Goal: Task Accomplishment & Management: Manage account settings

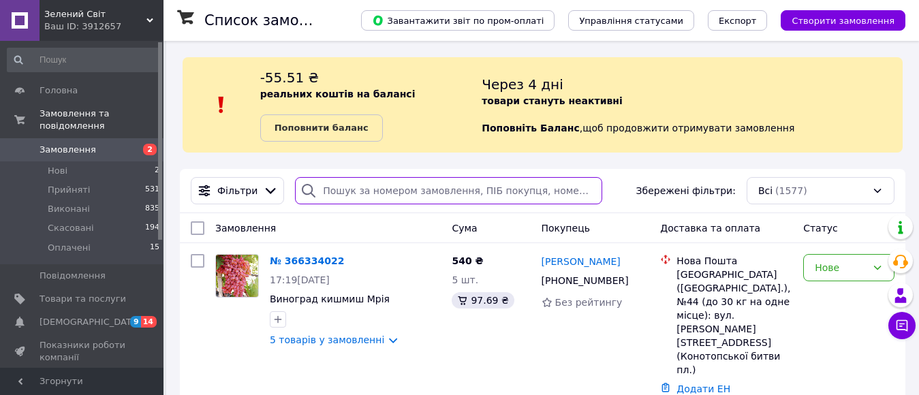
click at [386, 187] on input "search" at bounding box center [448, 190] width 307 height 27
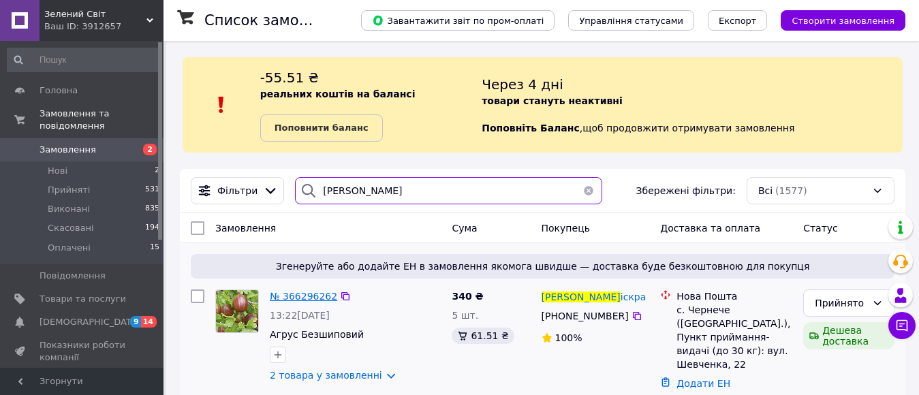
type input "[PERSON_NAME]"
click at [275, 296] on span "№ 366296262" at bounding box center [303, 296] width 67 height 11
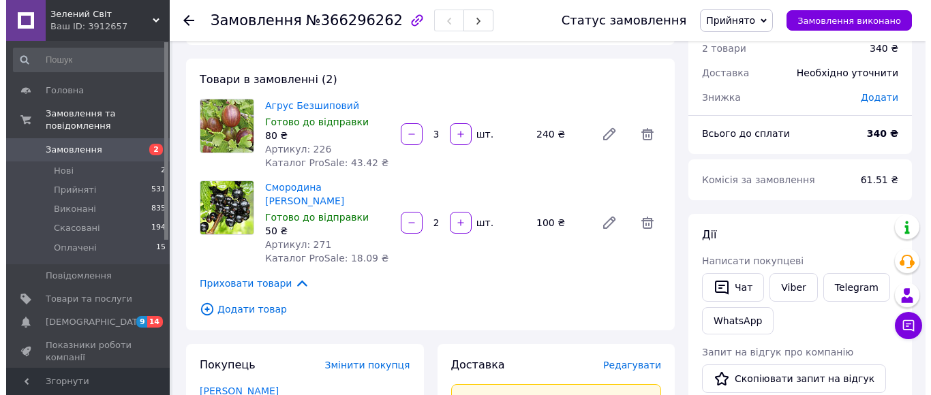
scroll to position [55, 0]
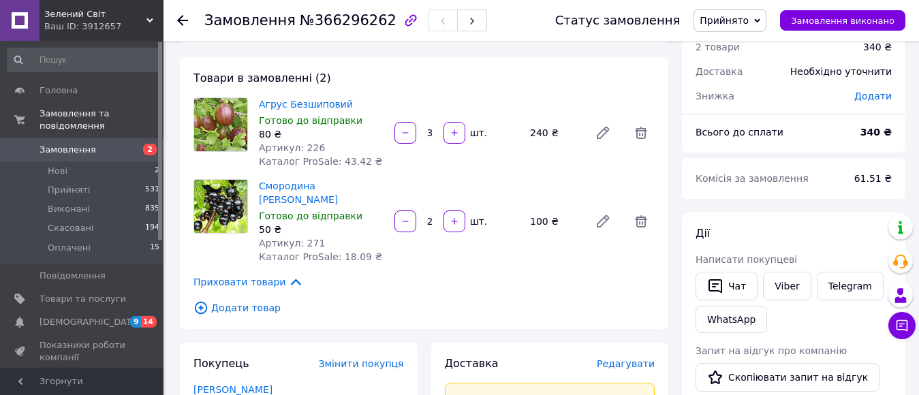
click at [637, 358] on span "Редагувати" at bounding box center [626, 363] width 58 height 11
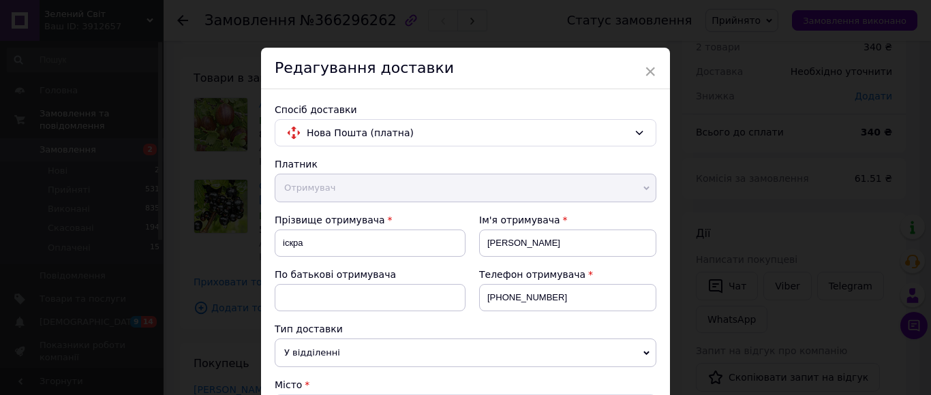
click at [585, 318] on div "Телефон отримувача [PHONE_NUMBER]" at bounding box center [560, 295] width 191 height 55
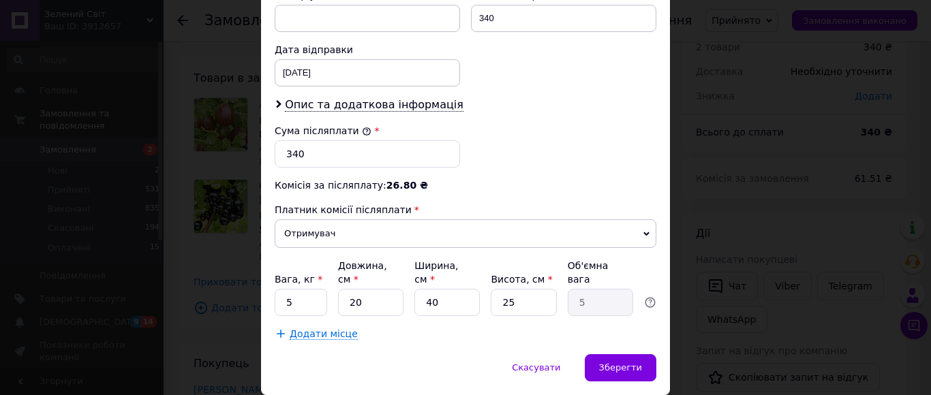
scroll to position [645, 0]
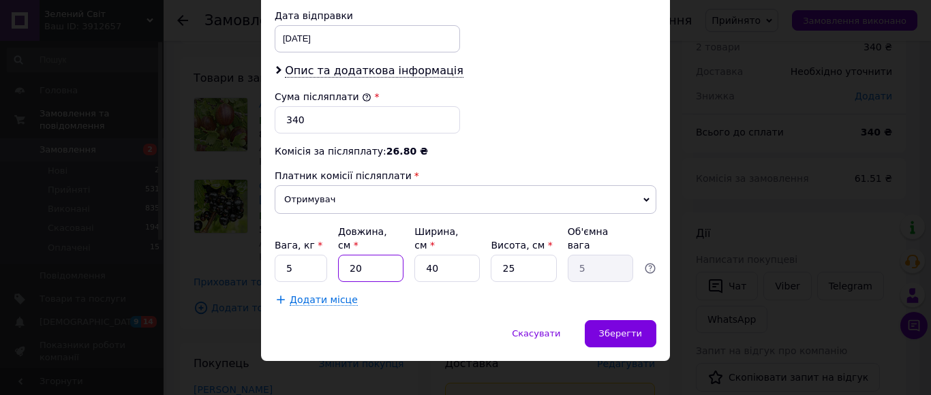
click at [386, 262] on input "20" at bounding box center [370, 268] width 65 height 27
type input "8"
type input "2"
type input "84"
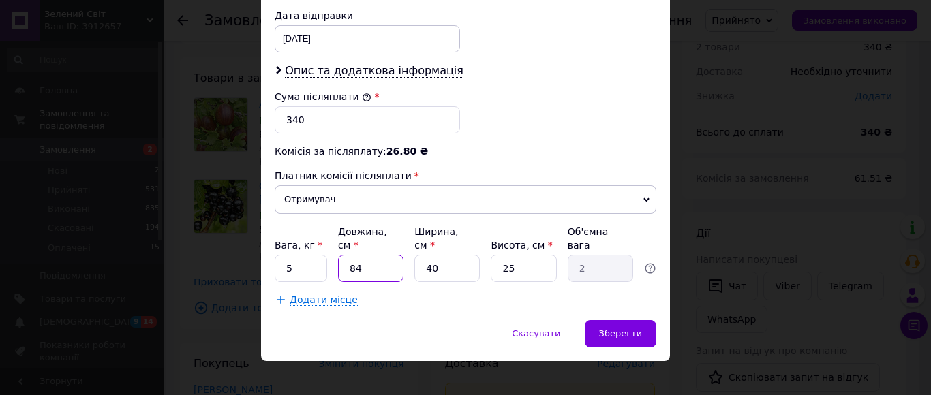
type input "21"
type input "84"
click at [451, 259] on input "40" at bounding box center [446, 268] width 65 height 27
type input "1"
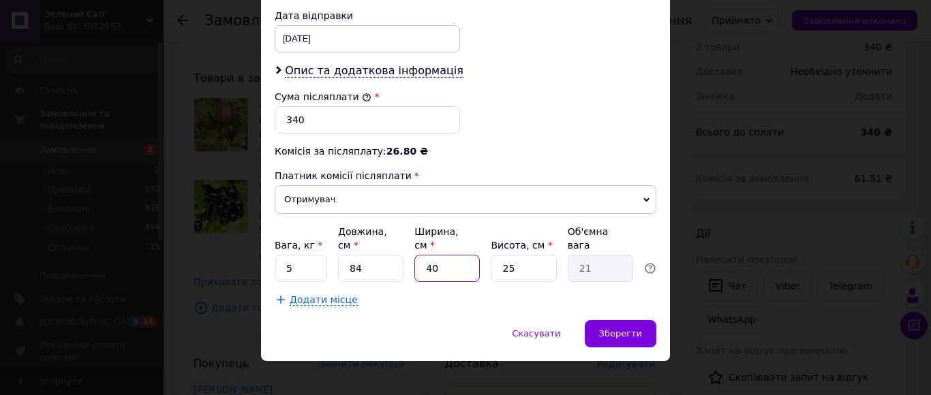
type input "0.53"
type input "14"
type input "7.35"
type input "14"
click at [521, 255] on input "25" at bounding box center [523, 268] width 65 height 27
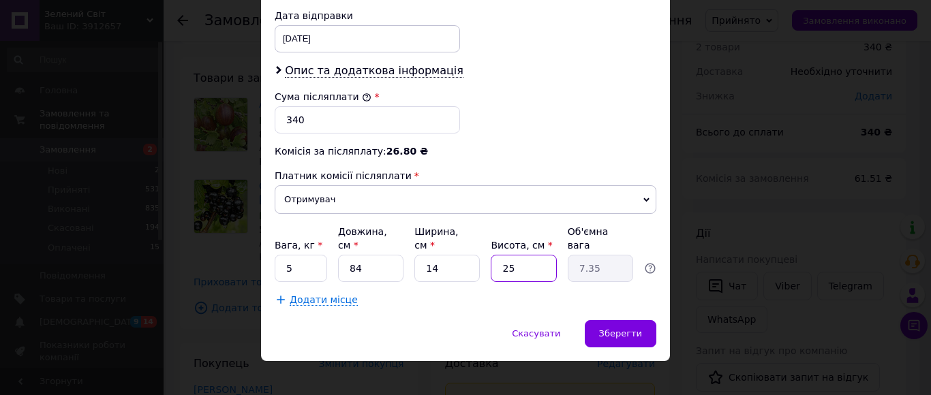
type input "1"
type input "0.29"
click at [521, 255] on input "1" at bounding box center [523, 268] width 65 height 27
type input "10"
type input "2.94"
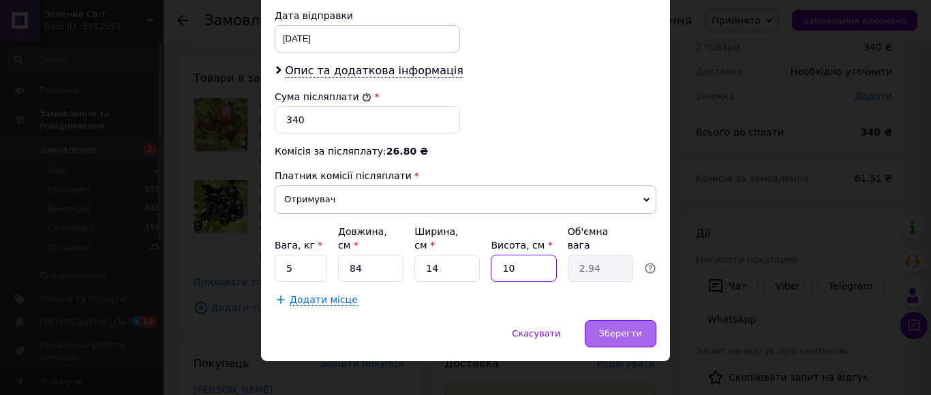
type input "10"
click at [626, 328] on span "Зберегти" at bounding box center [620, 333] width 43 height 10
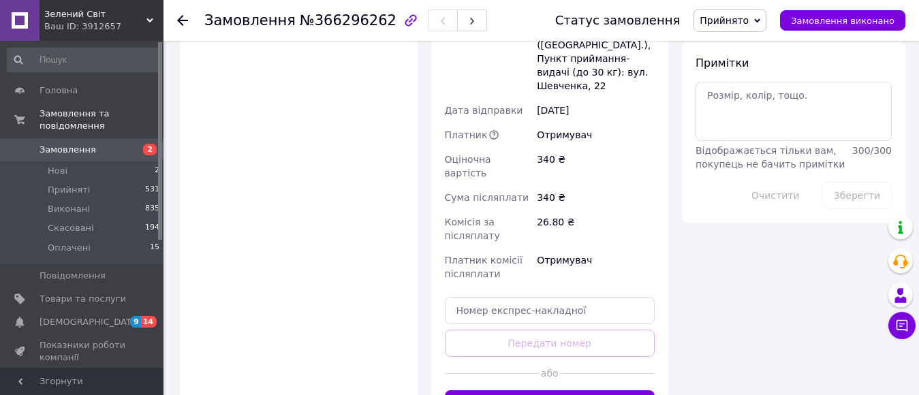
scroll to position [763, 0]
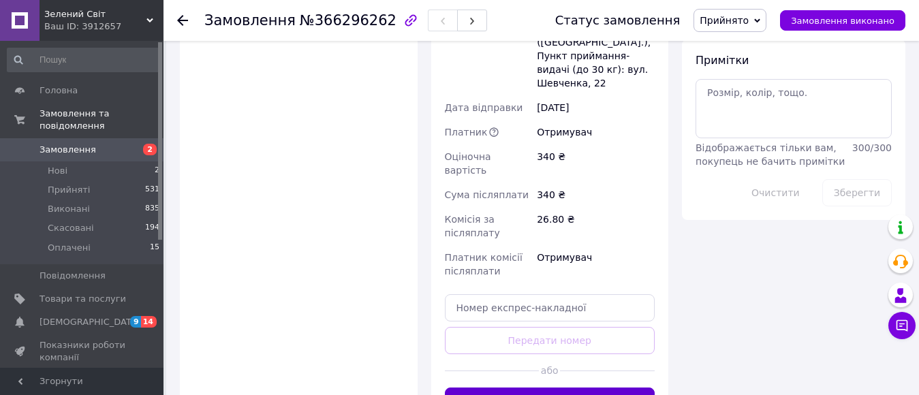
click at [615, 388] on button "Згенерувати ЕН" at bounding box center [550, 401] width 211 height 27
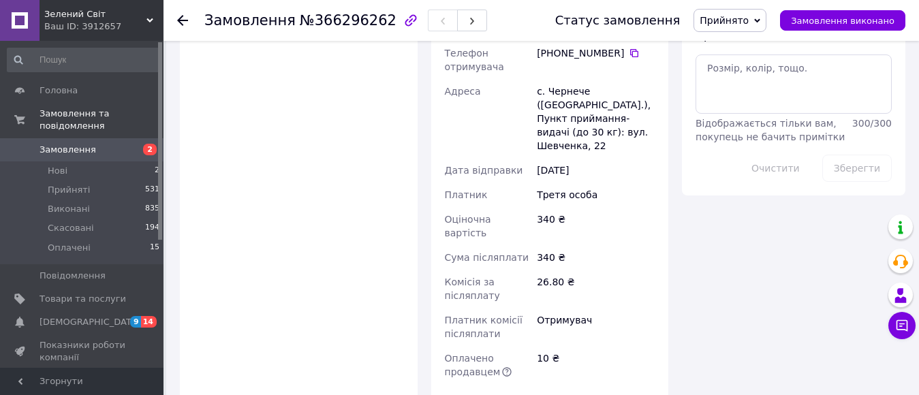
click at [122, 144] on span "Замовлення" at bounding box center [83, 150] width 87 height 12
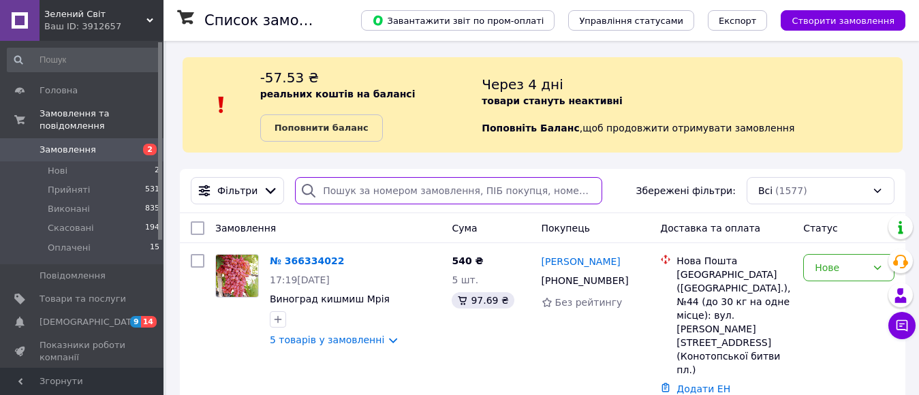
click at [370, 194] on input "search" at bounding box center [448, 190] width 307 height 27
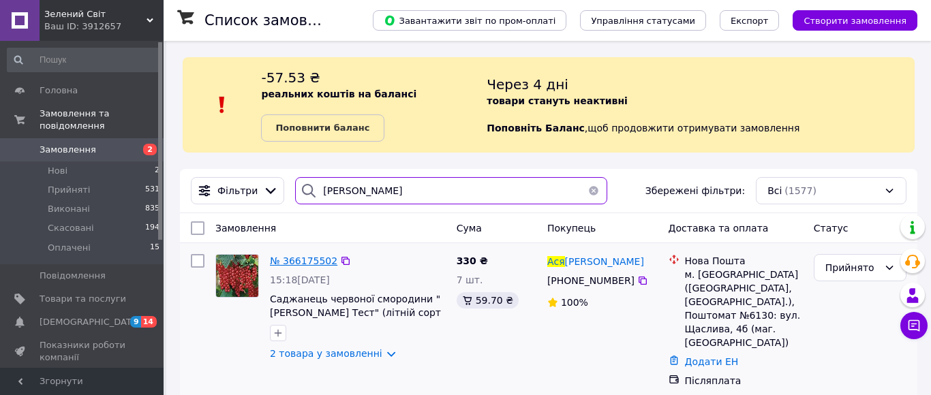
type input "[PERSON_NAME]"
click at [322, 258] on span "№ 366175502" at bounding box center [303, 261] width 67 height 11
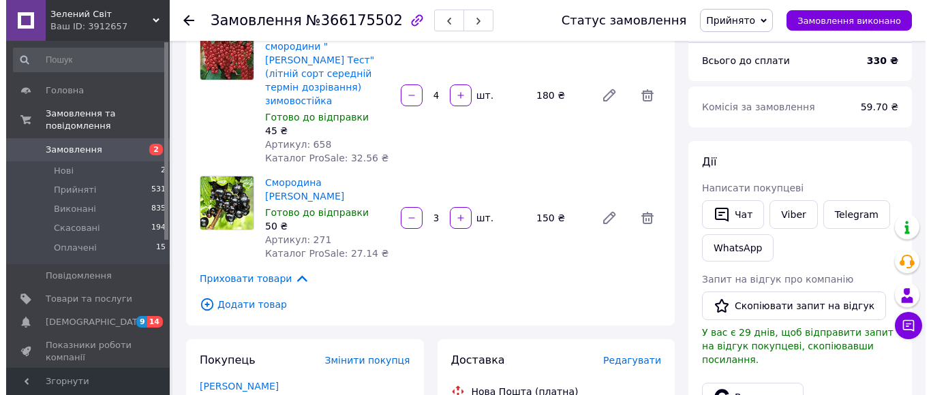
scroll to position [164, 0]
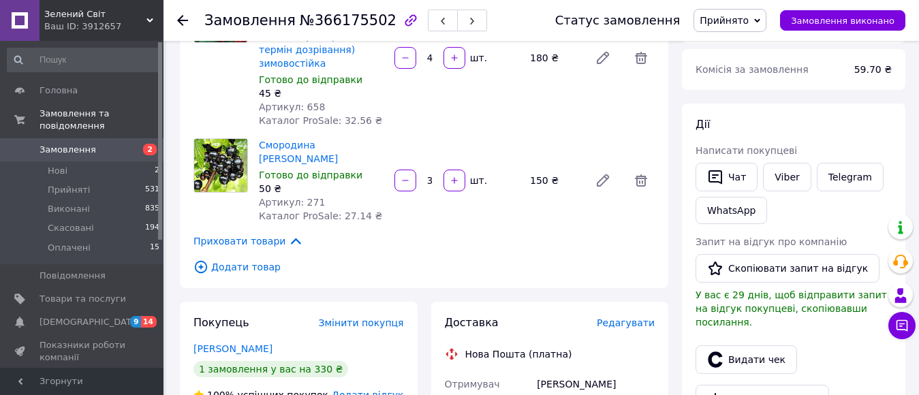
click at [626, 318] on span "Редагувати" at bounding box center [626, 323] width 58 height 11
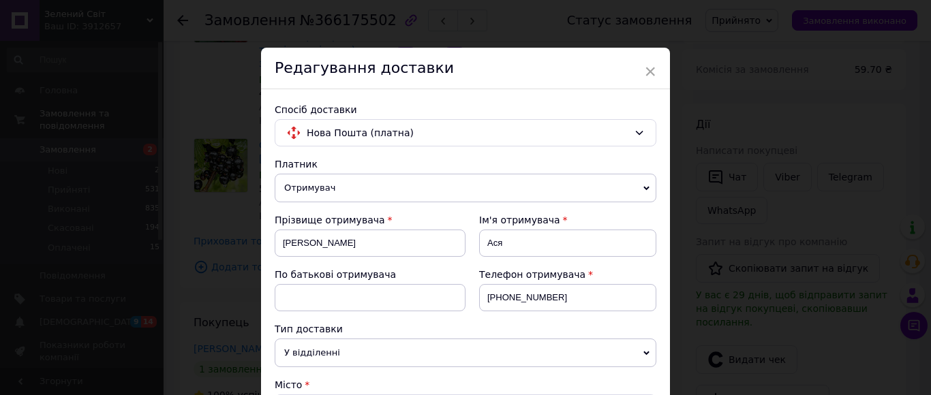
click at [585, 319] on div "Телефон отримувача [PHONE_NUMBER]" at bounding box center [560, 295] width 191 height 55
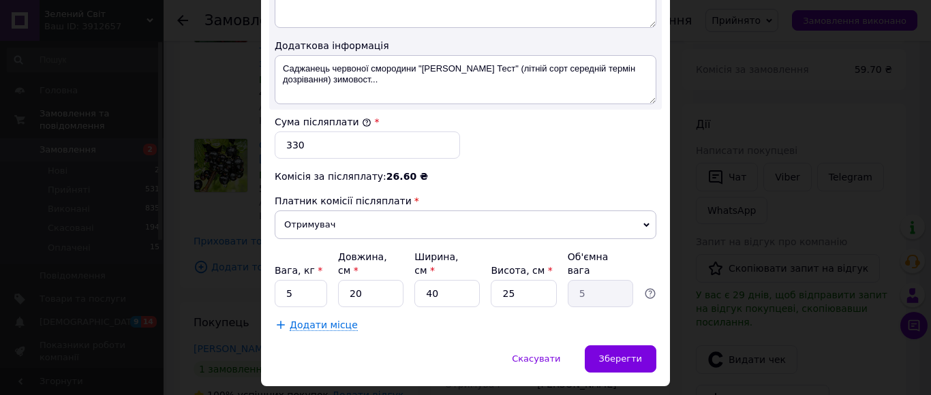
scroll to position [797, 0]
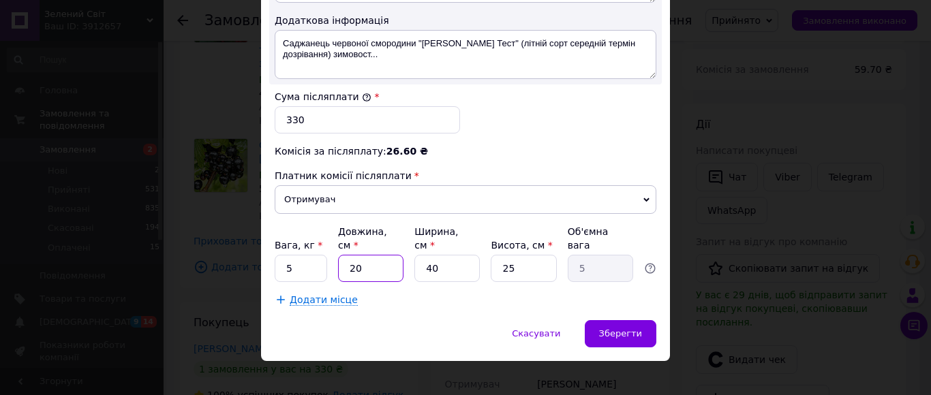
click at [381, 261] on input "20" at bounding box center [370, 268] width 65 height 27
type input "7"
type input "1.75"
type input "70"
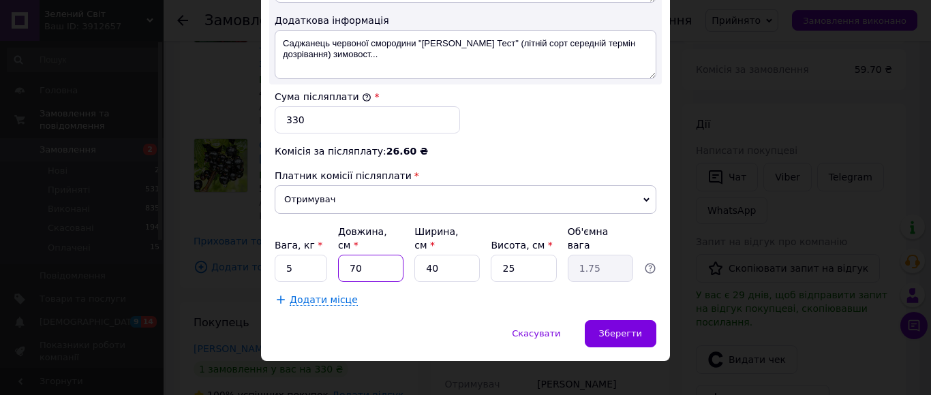
type input "17.5"
type input "70"
click at [458, 257] on input "40" at bounding box center [446, 268] width 65 height 27
type input "1"
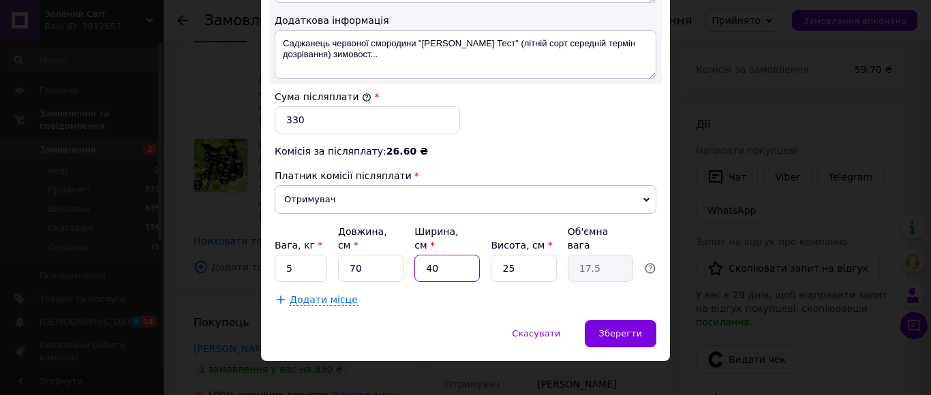
type input "0.44"
type input "14"
type input "6.13"
type input "14"
click at [508, 255] on input "25" at bounding box center [523, 268] width 65 height 27
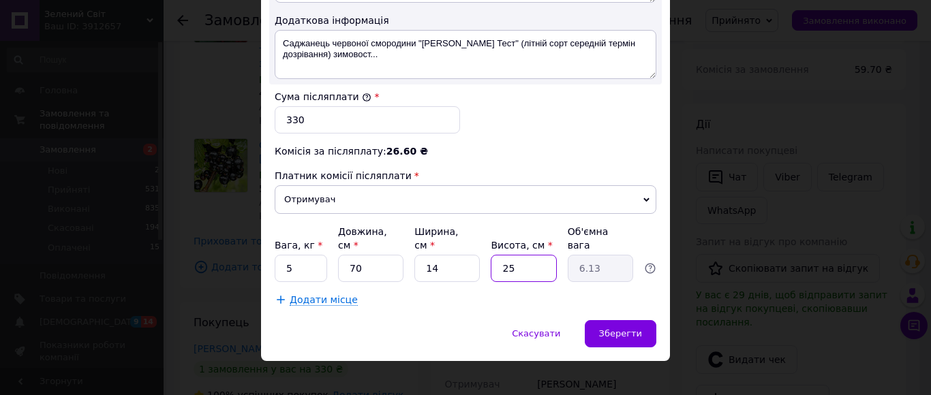
type input "1"
type input "0.25"
click at [508, 255] on input "1" at bounding box center [523, 268] width 65 height 27
type input "10"
type input "2.45"
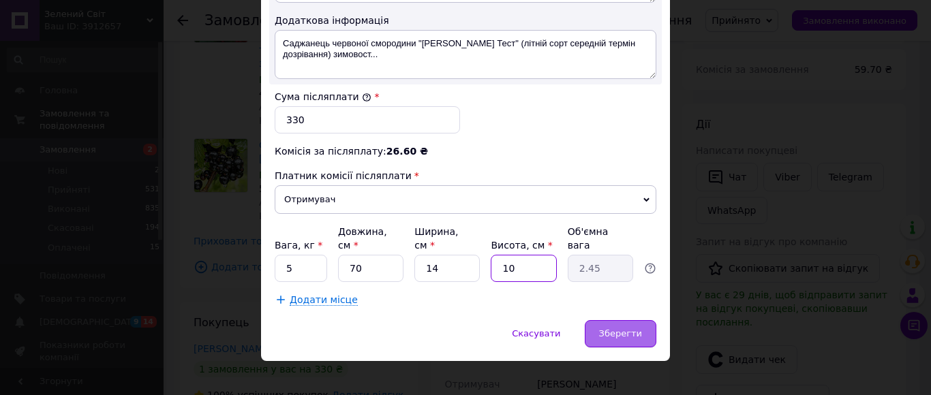
type input "10"
click at [610, 328] on span "Зберегти" at bounding box center [620, 333] width 43 height 10
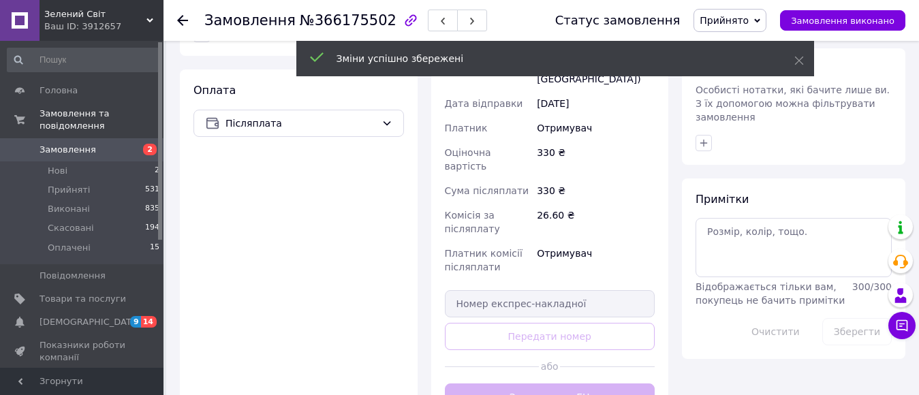
scroll to position [627, 0]
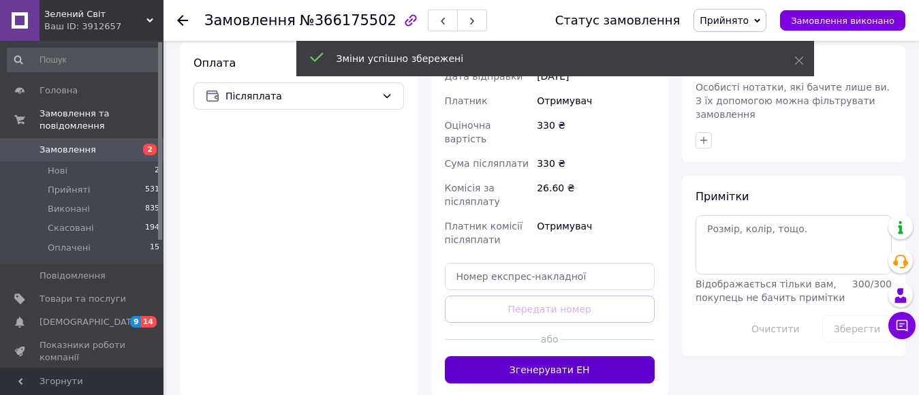
click at [607, 356] on button "Згенерувати ЕН" at bounding box center [550, 369] width 211 height 27
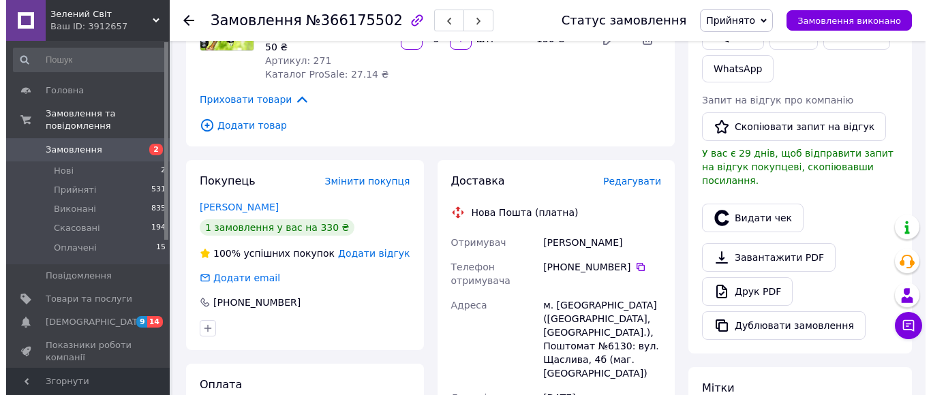
scroll to position [273, 0]
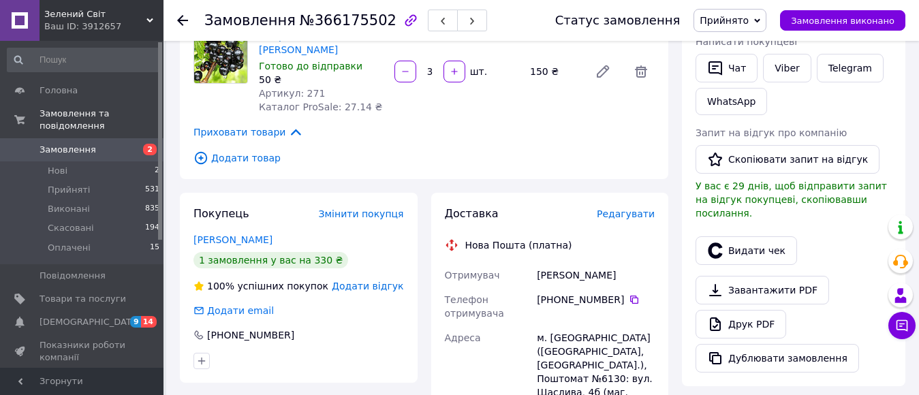
click at [609, 209] on span "Редагувати" at bounding box center [626, 214] width 58 height 11
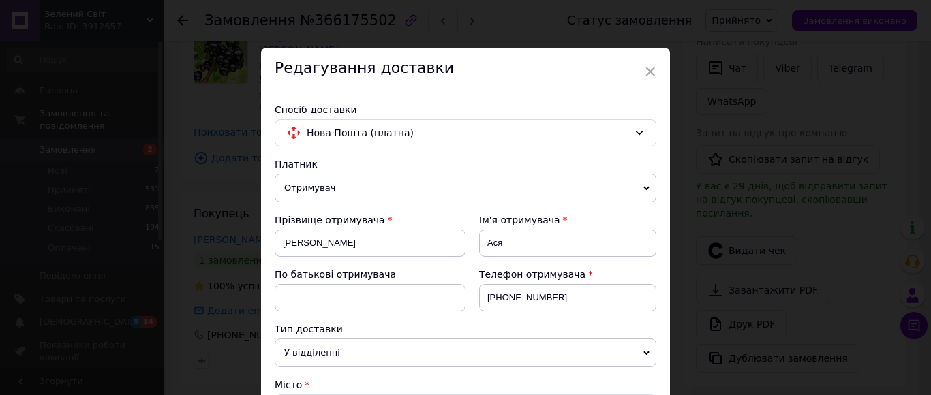
click at [493, 324] on div "Тип доставки" at bounding box center [466, 329] width 382 height 14
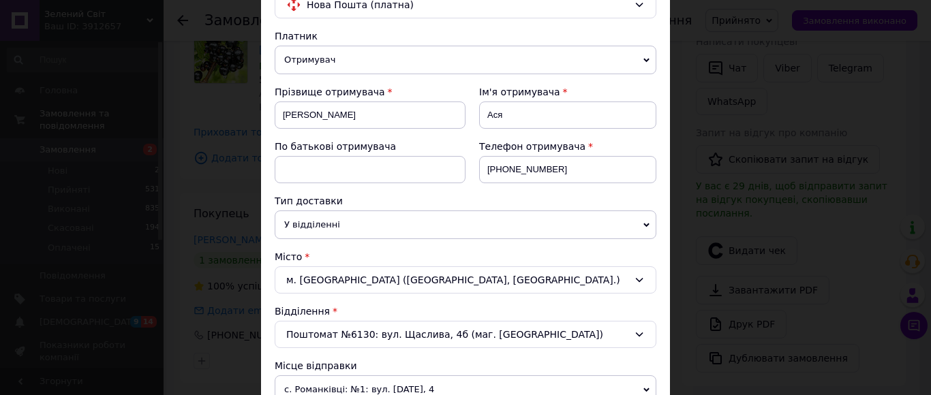
scroll to position [245, 0]
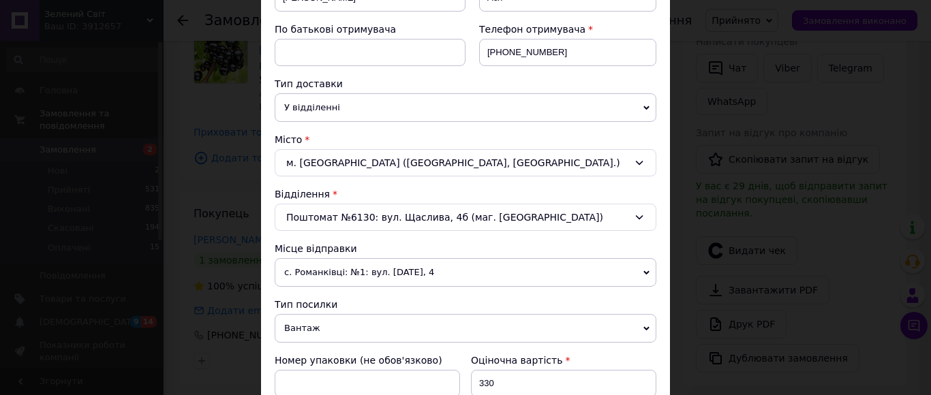
click at [340, 211] on div "Поштомат №6130: вул. Щаслива, 4б (маг. [GEOGRAPHIC_DATA])" at bounding box center [466, 217] width 382 height 27
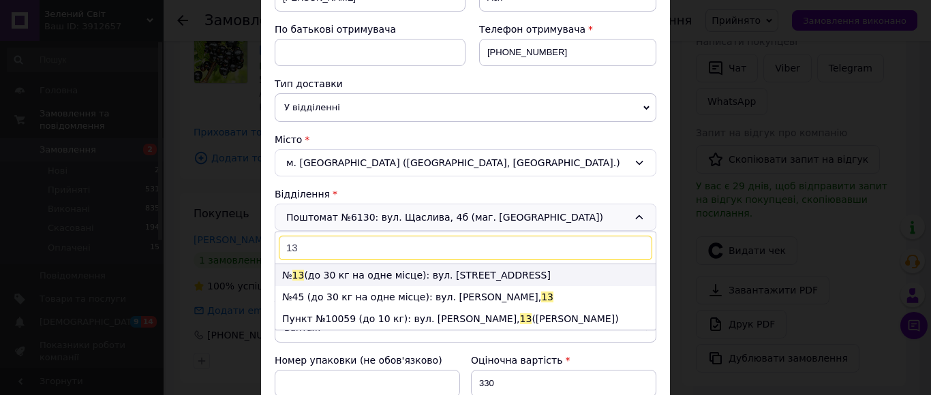
type input "13"
click at [338, 277] on li "№ 13 (до 30 кг на одне місце): вул. [STREET_ADDRESS]" at bounding box center [465, 275] width 380 height 22
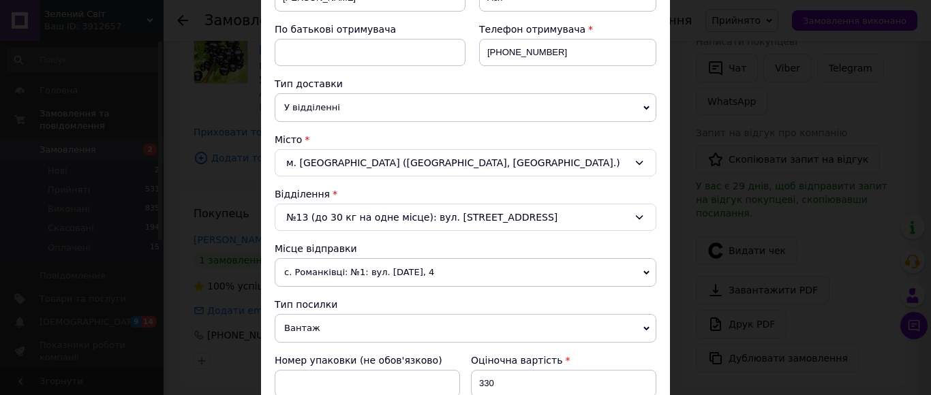
click at [397, 294] on div "Платник Отримувач Відправник Прізвище отримувача [PERSON_NAME] Ім'я отримувача …" at bounding box center [466, 385] width 382 height 947
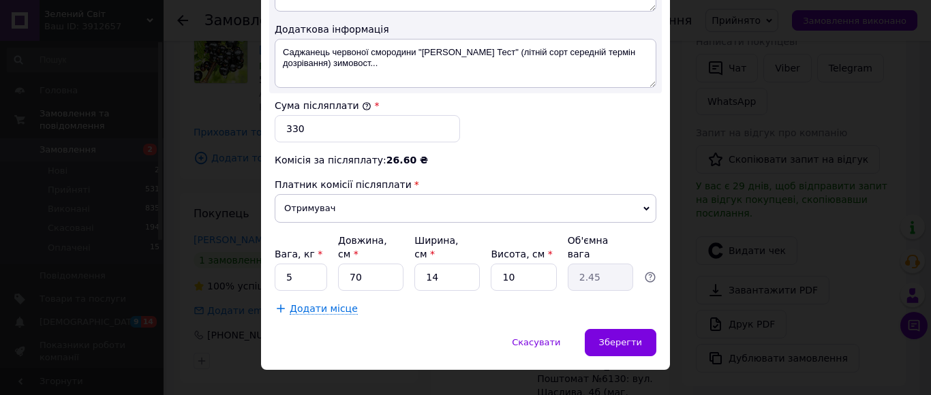
scroll to position [797, 0]
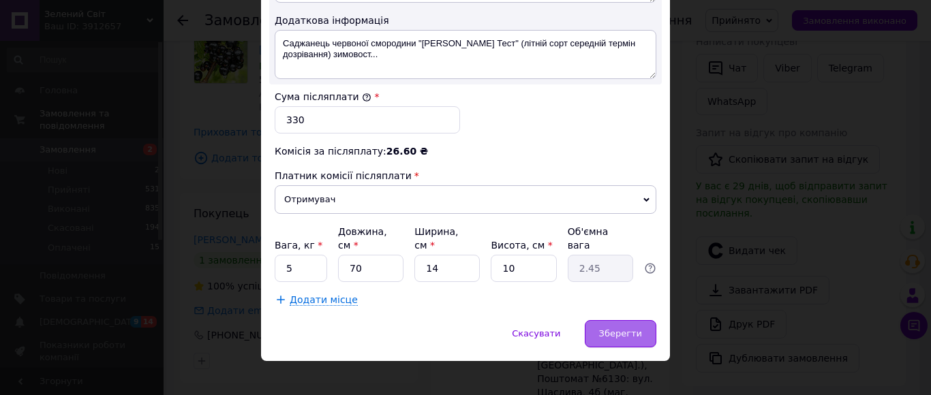
click at [637, 328] on span "Зберегти" at bounding box center [620, 333] width 43 height 10
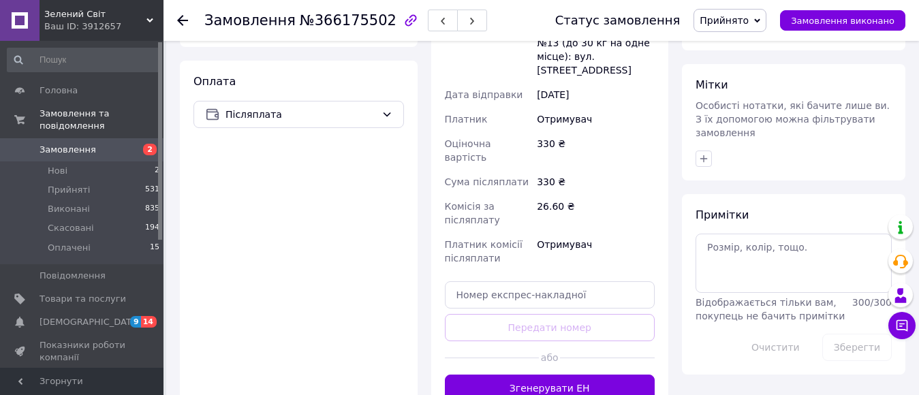
scroll to position [555, 0]
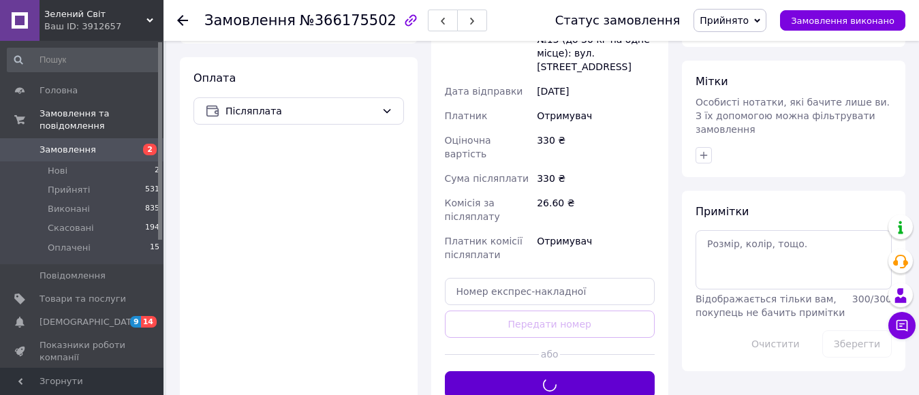
scroll to position [636, 0]
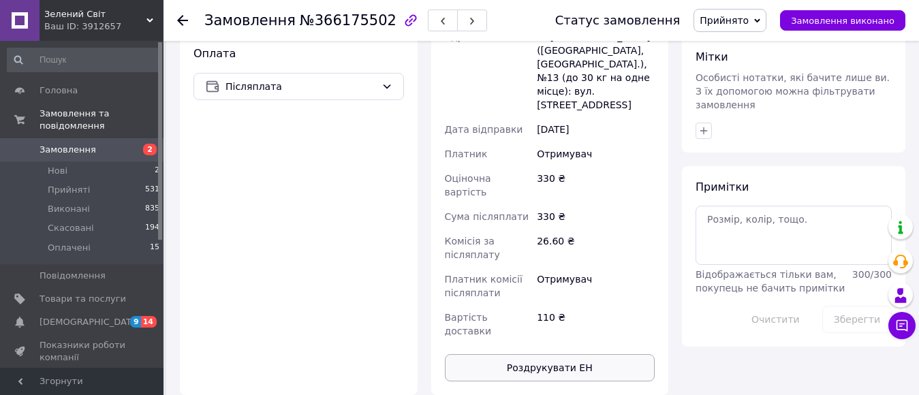
click at [589, 354] on button "Роздрукувати ЕН" at bounding box center [550, 367] width 211 height 27
click at [104, 144] on span "Замовлення" at bounding box center [83, 150] width 87 height 12
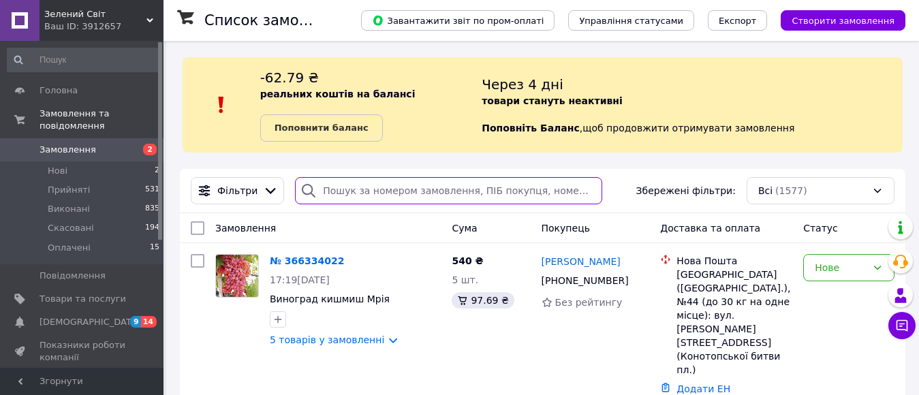
click at [348, 187] on input "search" at bounding box center [448, 190] width 307 height 27
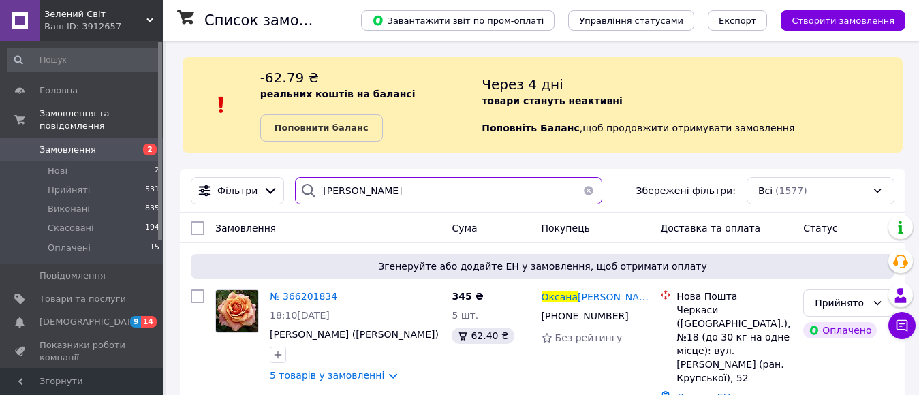
type input "[PERSON_NAME]"
click at [342, 232] on div "Замовлення" at bounding box center [328, 228] width 236 height 25
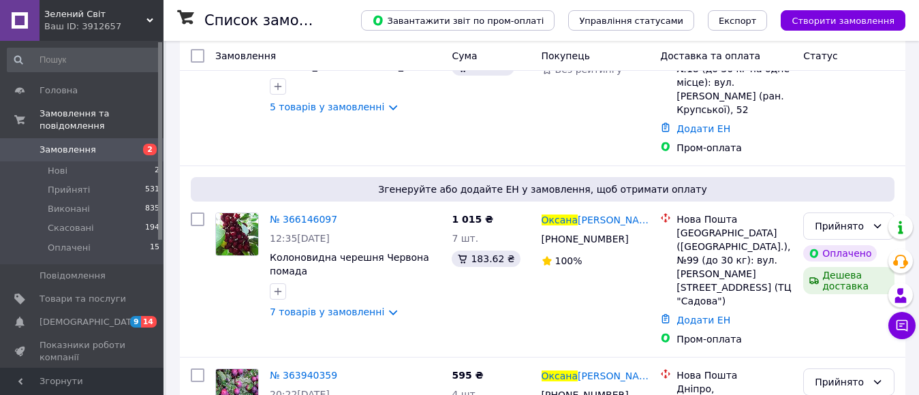
scroll to position [300, 0]
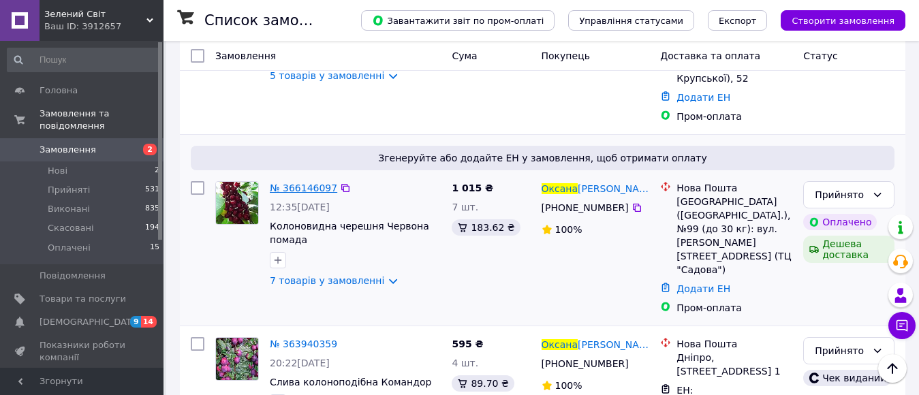
click at [300, 183] on span "№ 366146097" at bounding box center [303, 188] width 67 height 11
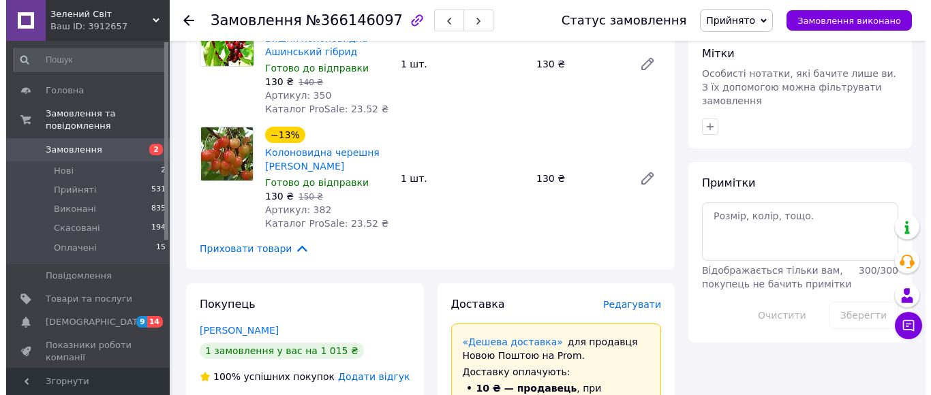
scroll to position [709, 0]
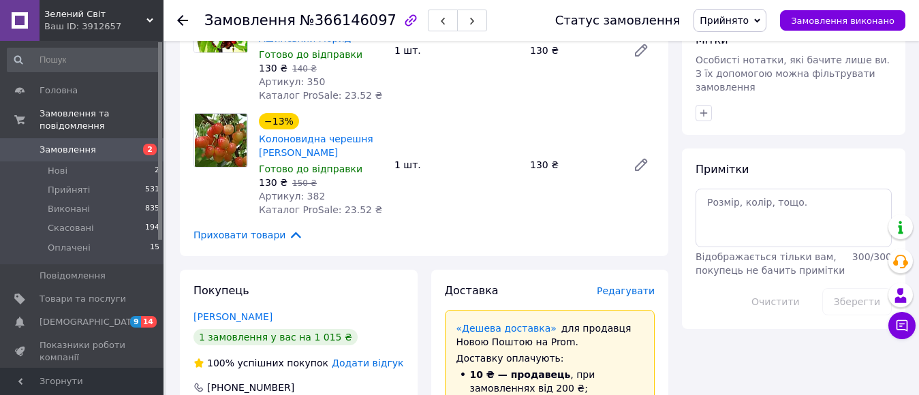
click at [632, 286] on span "Редагувати" at bounding box center [626, 291] width 58 height 11
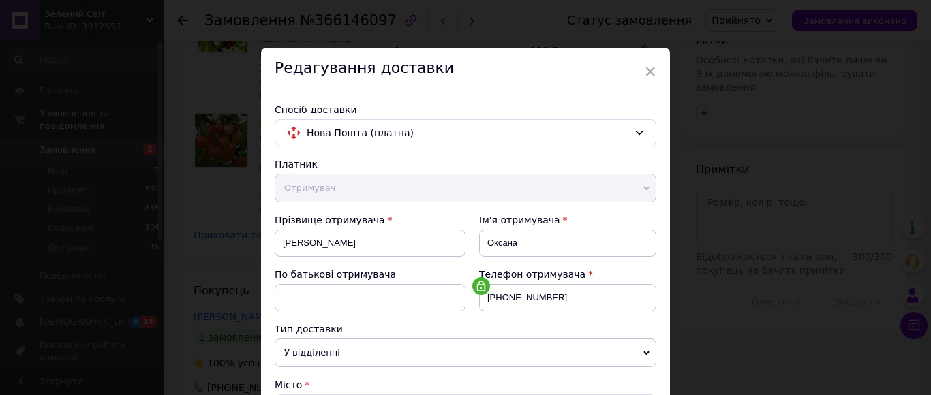
click at [529, 316] on div "Телефон отримувача [PHONE_NUMBER]" at bounding box center [560, 295] width 191 height 55
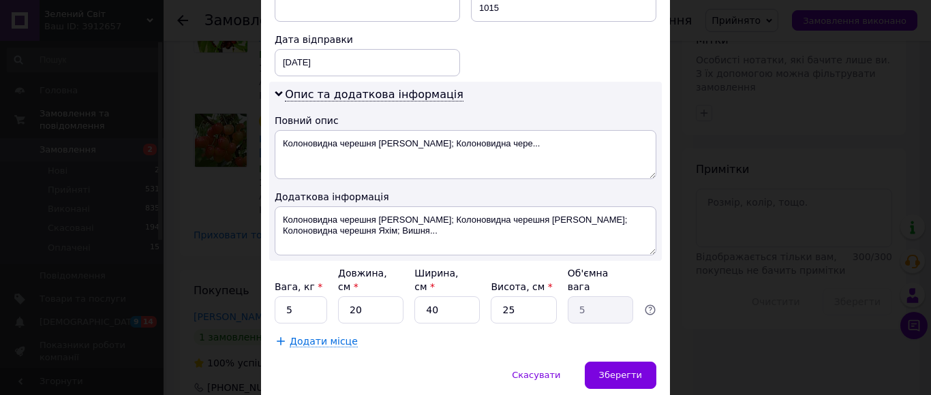
scroll to position [662, 0]
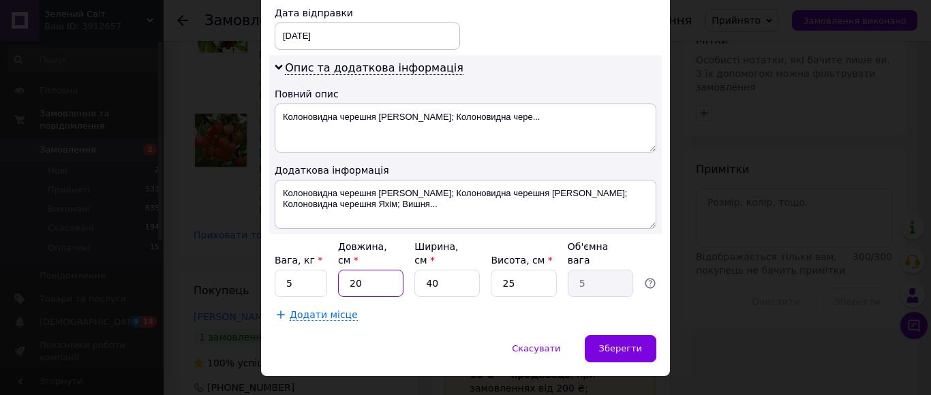
click at [364, 270] on input "20" at bounding box center [370, 283] width 65 height 27
type input "1"
type input "0.25"
type input "12"
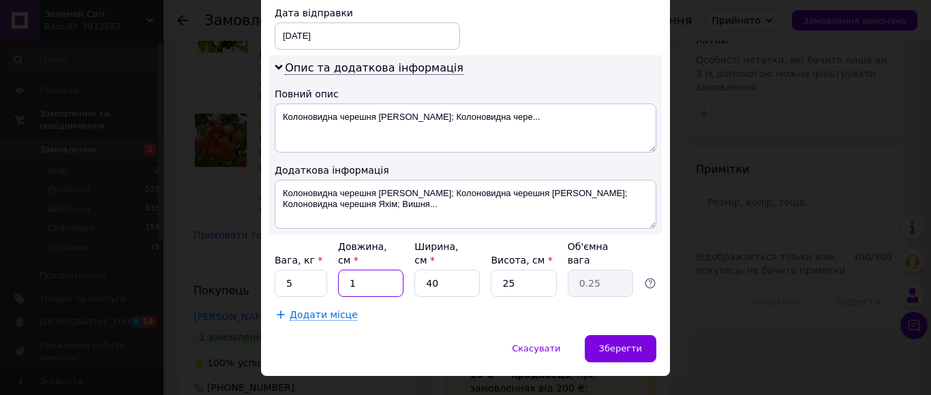
type input "3"
type input "1"
type input "0.25"
type input "13"
type input "3.25"
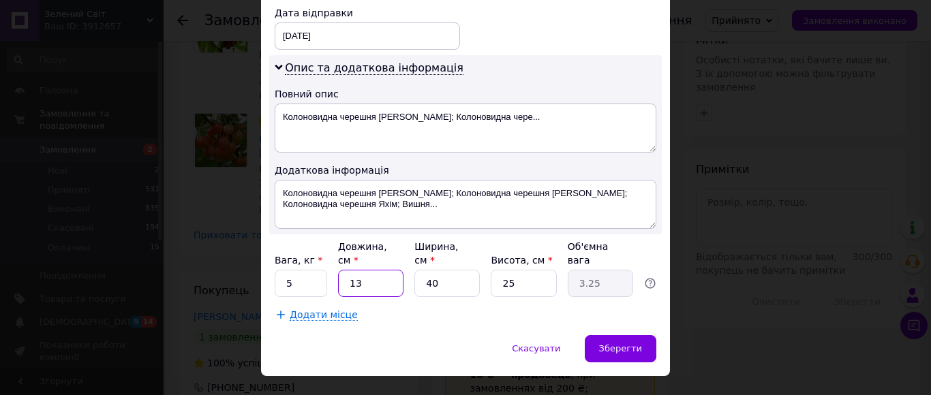
type input "135"
type input "33.75"
type input "135"
click at [442, 270] on input "40" at bounding box center [446, 283] width 65 height 27
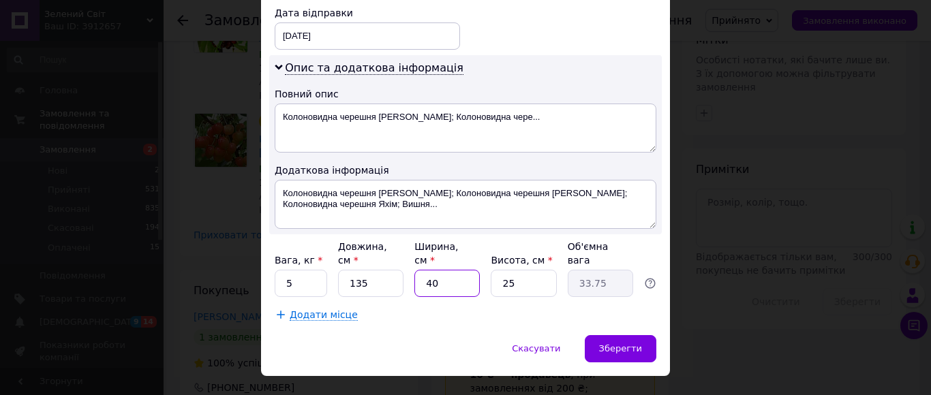
type input "2"
type input "1.69"
type input "20"
type input "16.88"
type input "20"
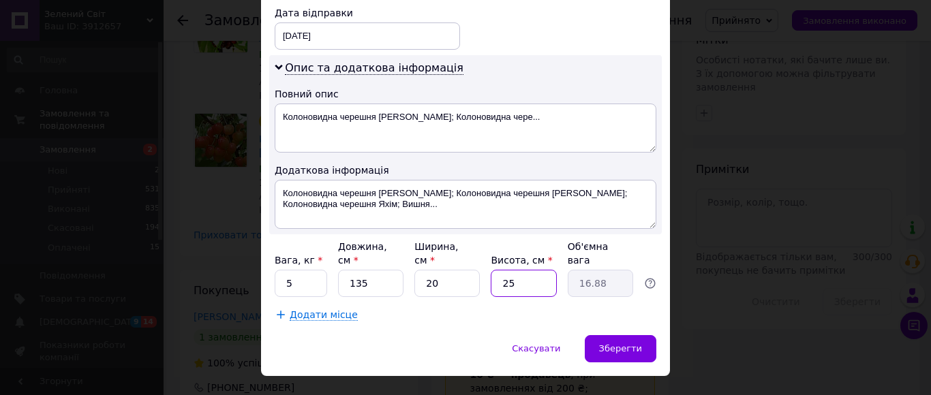
click at [519, 270] on input "25" at bounding box center [523, 283] width 65 height 27
type input "1"
type input "0.68"
type input "14"
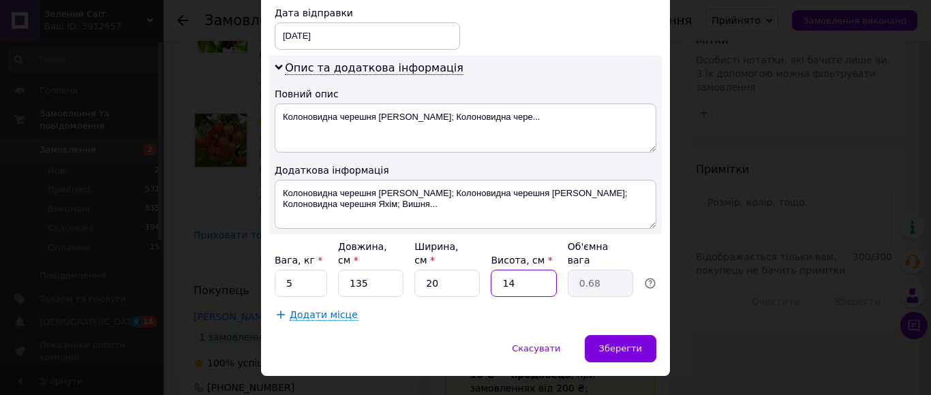
type input "9.45"
type input "1"
type input "0.68"
type input "15"
type input "10.13"
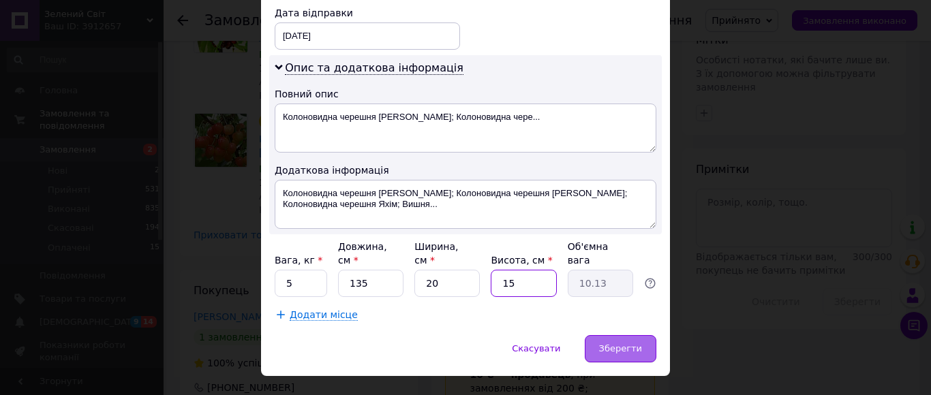
type input "15"
click at [624, 343] on span "Зберегти" at bounding box center [620, 348] width 43 height 10
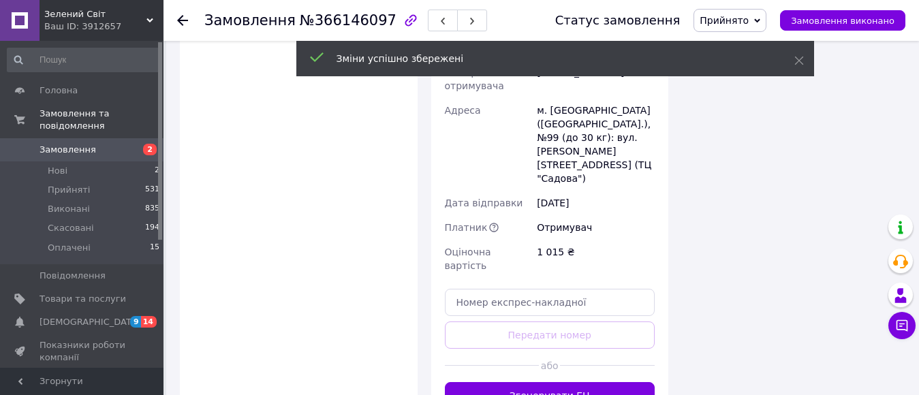
scroll to position [1281, 0]
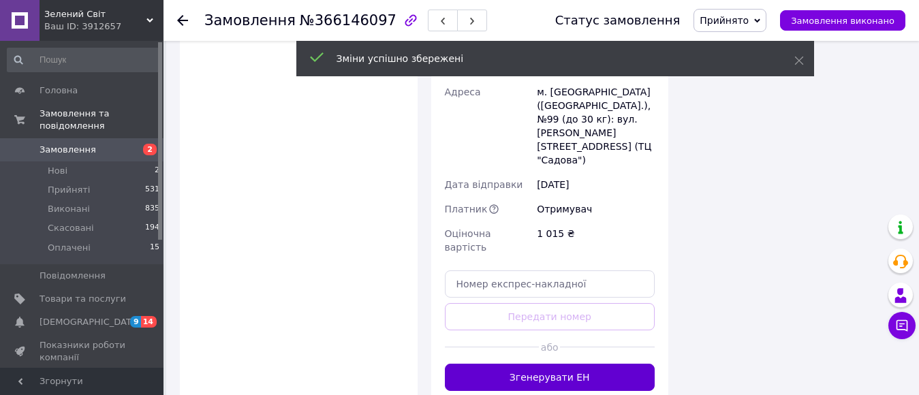
click at [608, 364] on button "Згенерувати ЕН" at bounding box center [550, 377] width 211 height 27
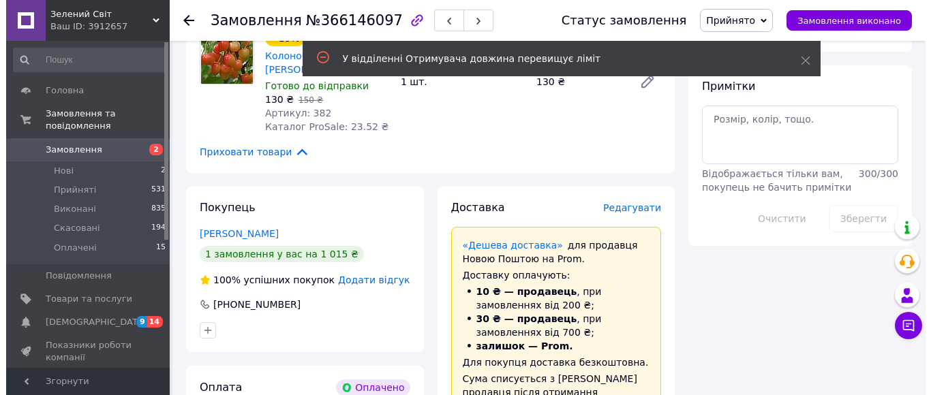
scroll to position [791, 0]
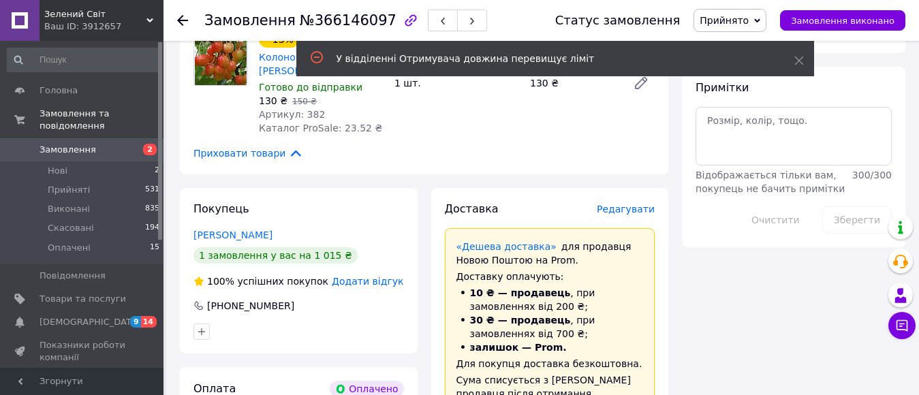
click at [631, 204] on span "Редагувати" at bounding box center [626, 209] width 58 height 11
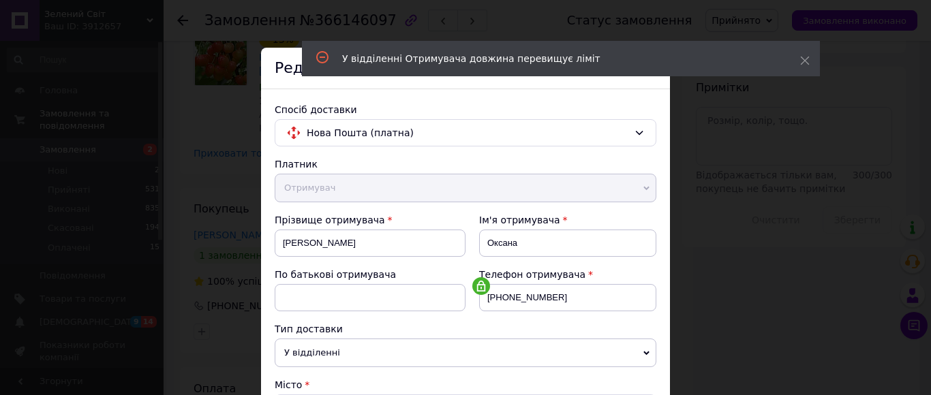
click at [525, 315] on div "Телефон отримувача [PHONE_NUMBER]" at bounding box center [560, 295] width 191 height 55
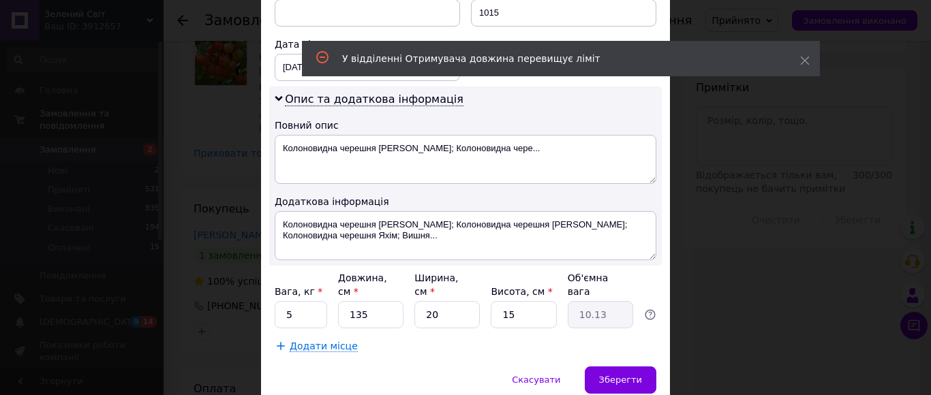
scroll to position [662, 0]
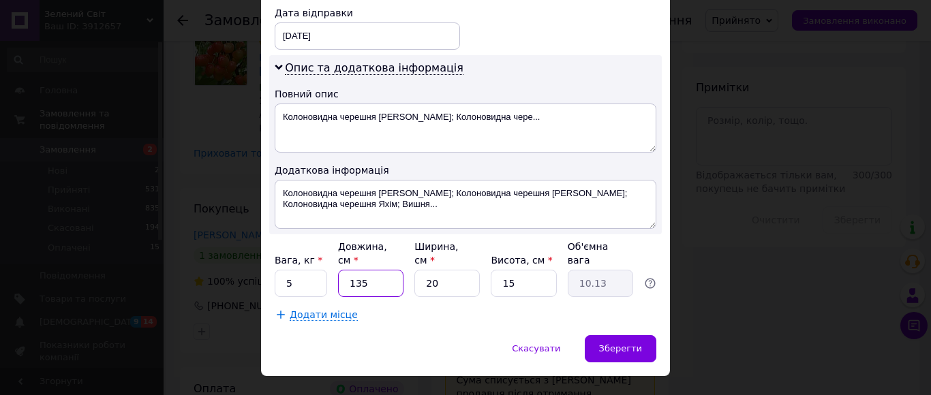
click at [371, 270] on input "135" at bounding box center [370, 283] width 65 height 27
type input "1"
type input "0.1"
type input "12"
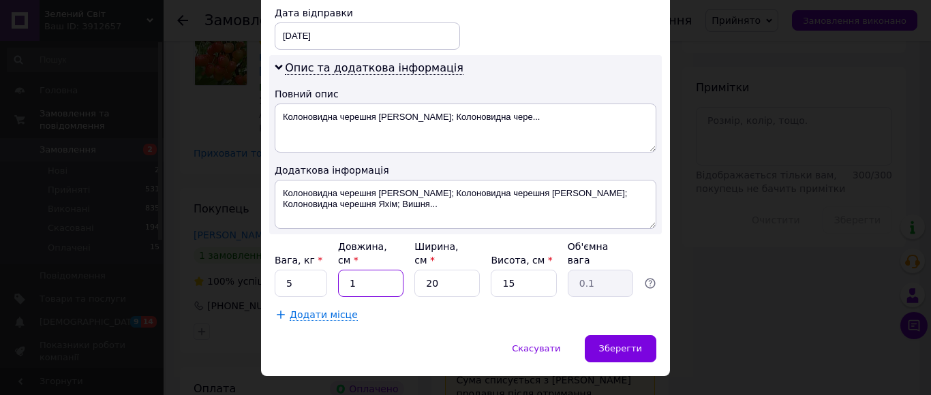
type input "0.9"
type input "120"
type input "9"
type input "120"
click at [463, 270] on input "20" at bounding box center [446, 283] width 65 height 27
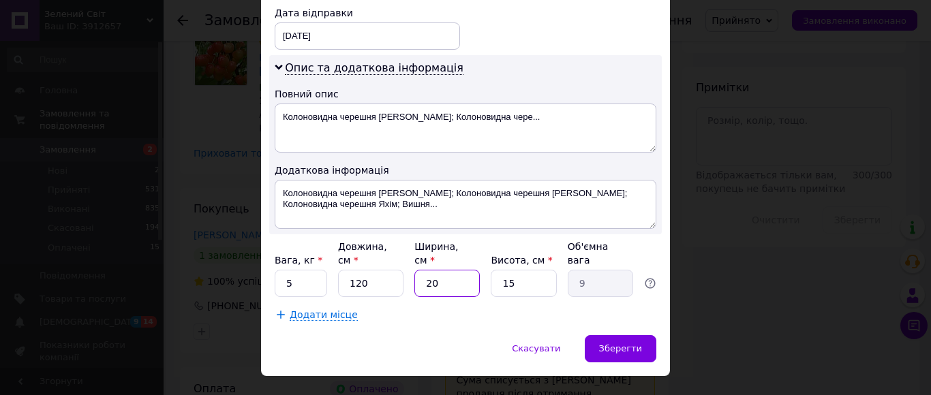
type input "1"
type input "0.45"
click at [463, 270] on input "1" at bounding box center [446, 283] width 65 height 27
type input "14"
type input "6.3"
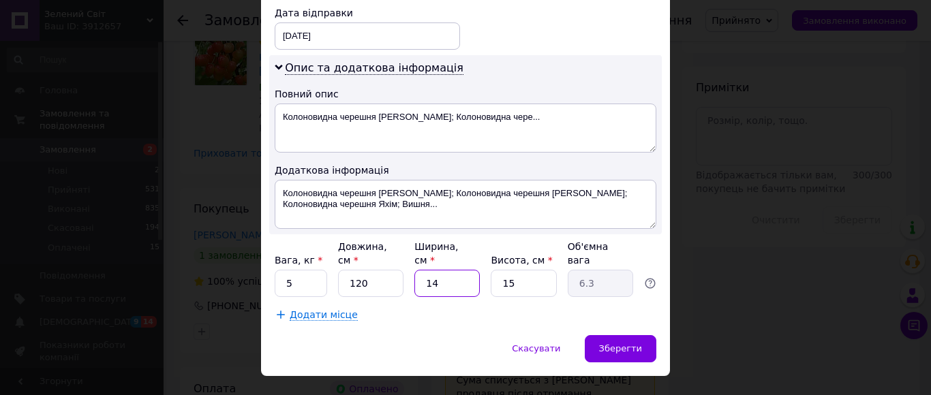
type input "14"
click at [516, 270] on input "15" at bounding box center [523, 283] width 65 height 27
type input "1"
type input "0.42"
click at [516, 270] on input "1" at bounding box center [523, 283] width 65 height 27
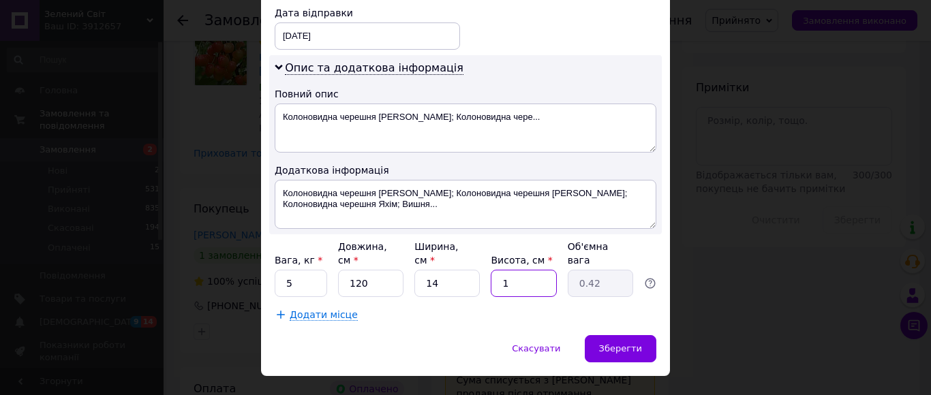
type input "10"
type input "4.2"
type input "10"
click at [600, 335] on div "Зберегти" at bounding box center [621, 348] width 72 height 27
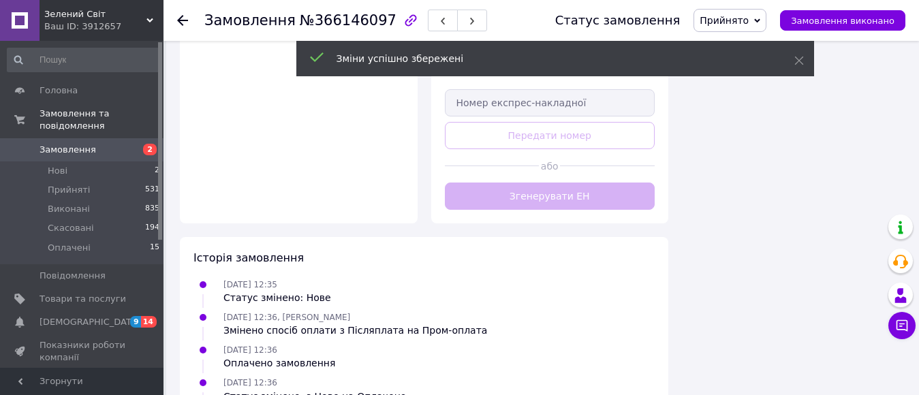
scroll to position [1472, 0]
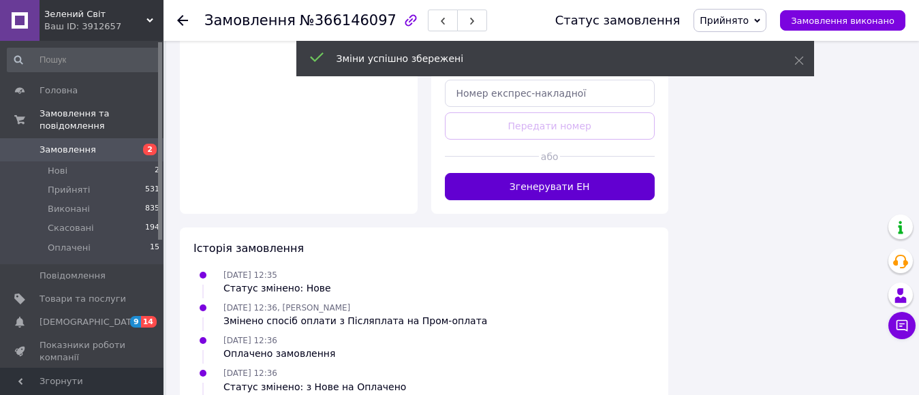
click at [572, 173] on button "Згенерувати ЕН" at bounding box center [550, 186] width 211 height 27
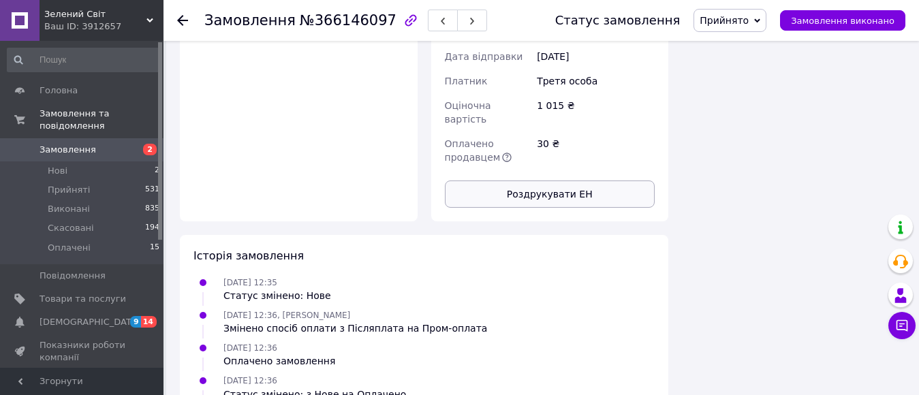
click at [575, 181] on button "Роздрукувати ЕН" at bounding box center [550, 194] width 211 height 27
click at [105, 144] on span "Замовлення" at bounding box center [83, 150] width 87 height 12
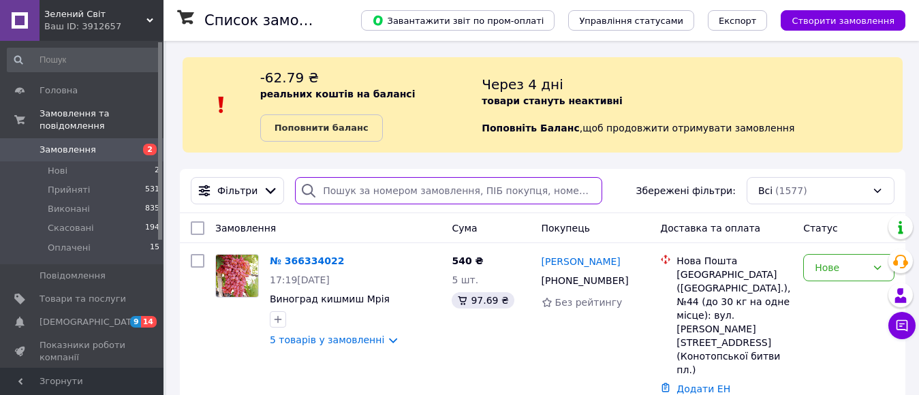
click at [370, 202] on input "search" at bounding box center [448, 190] width 307 height 27
type input "1"
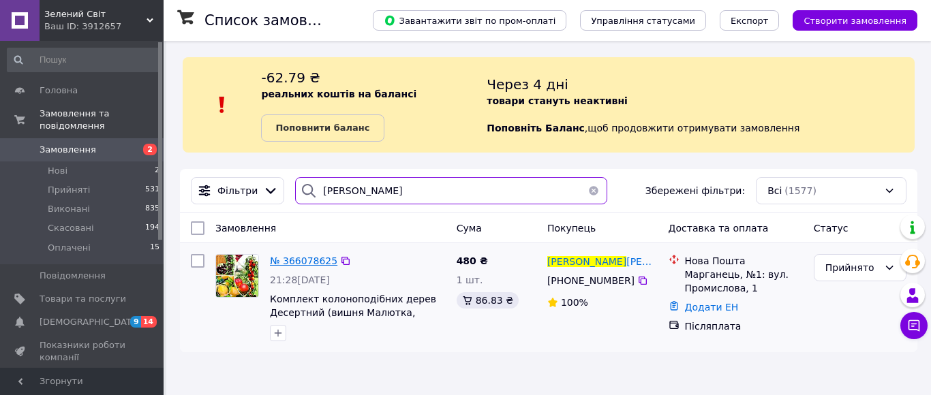
type input "[PERSON_NAME]"
click at [298, 265] on span "№ 366078625" at bounding box center [303, 261] width 67 height 11
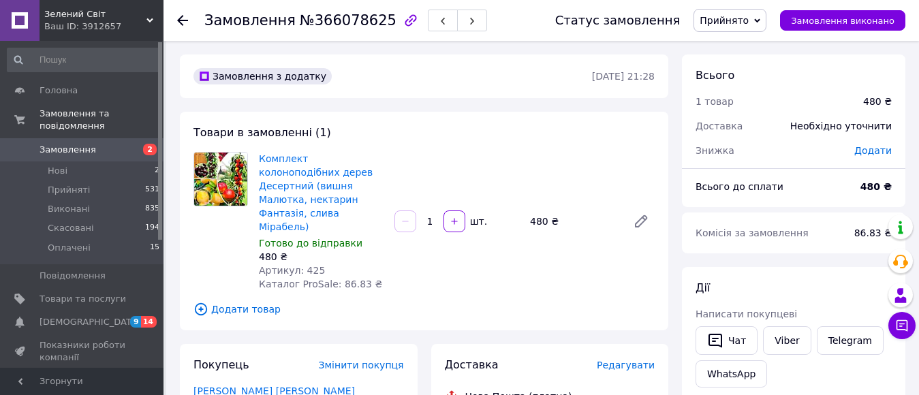
click at [643, 360] on span "Редагувати" at bounding box center [626, 365] width 58 height 11
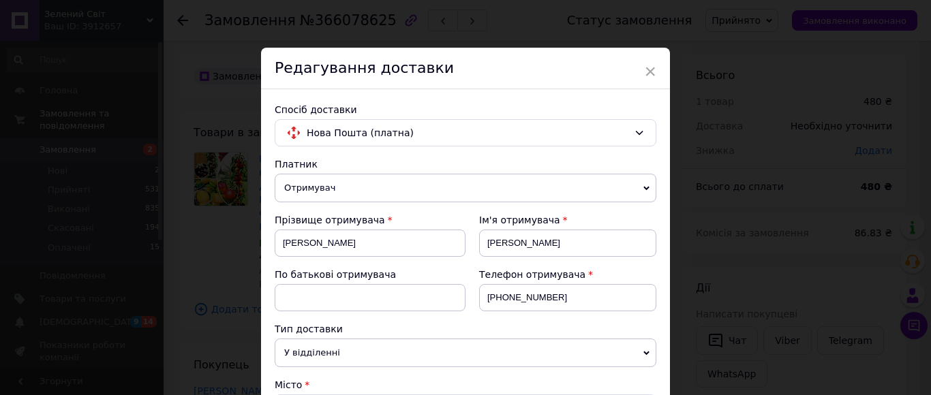
click at [637, 322] on div "Тип доставки" at bounding box center [466, 329] width 382 height 14
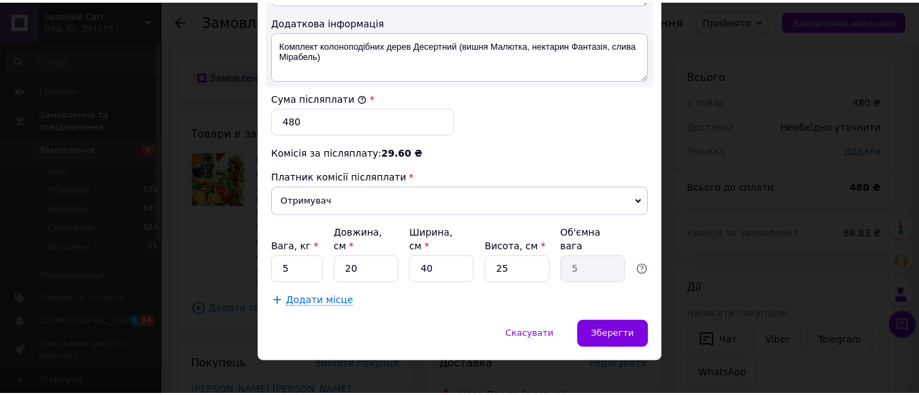
scroll to position [797, 0]
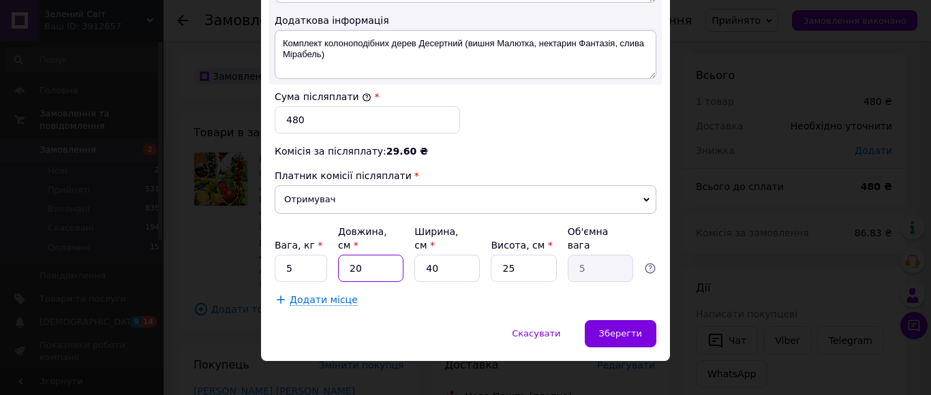
click at [367, 257] on input "20" at bounding box center [370, 268] width 65 height 27
type input "1"
type input "0.25"
type input "12"
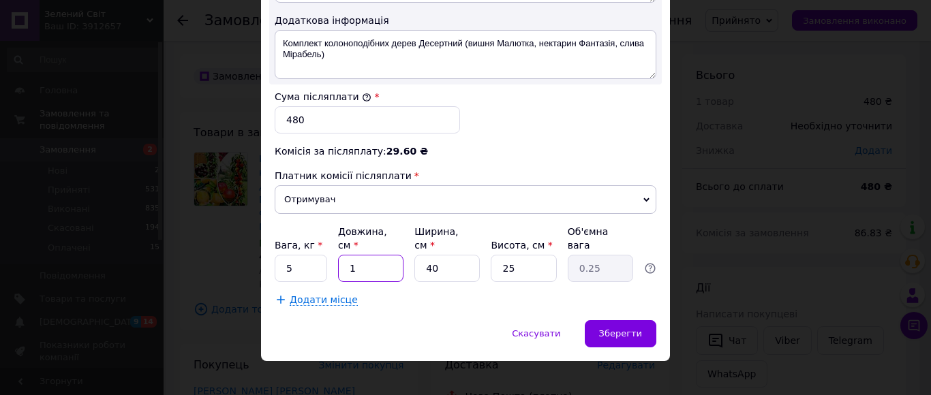
type input "3"
type input "120"
type input "30"
type input "120"
click at [443, 259] on input "40" at bounding box center [446, 268] width 65 height 27
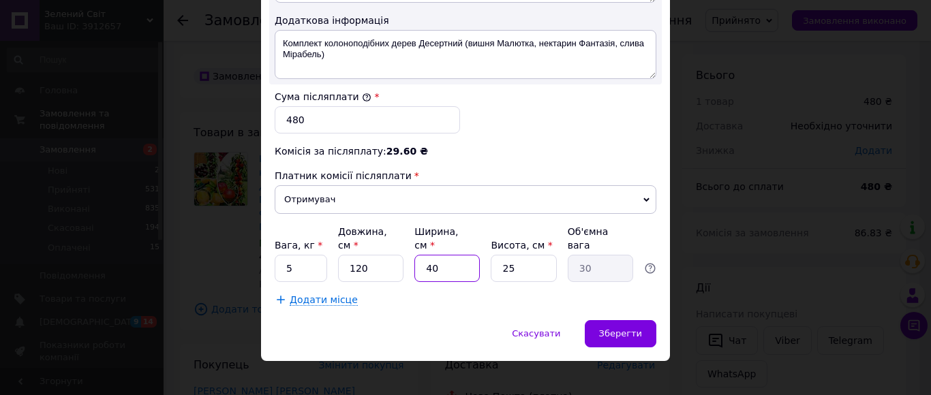
click at [443, 259] on input "40" at bounding box center [446, 268] width 65 height 27
type input "1"
type input "0.75"
type input "14"
type input "10.5"
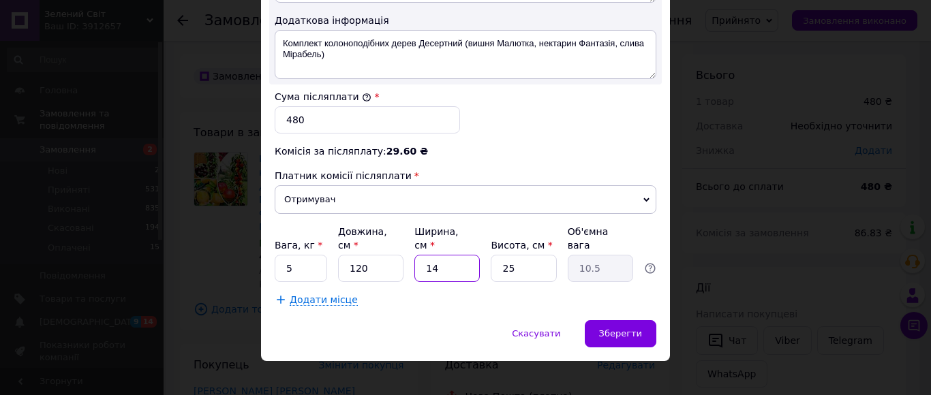
type input "14"
click at [553, 256] on input "25" at bounding box center [523, 268] width 65 height 27
type input "251"
type input "105.42"
click at [553, 256] on input "251" at bounding box center [523, 268] width 65 height 27
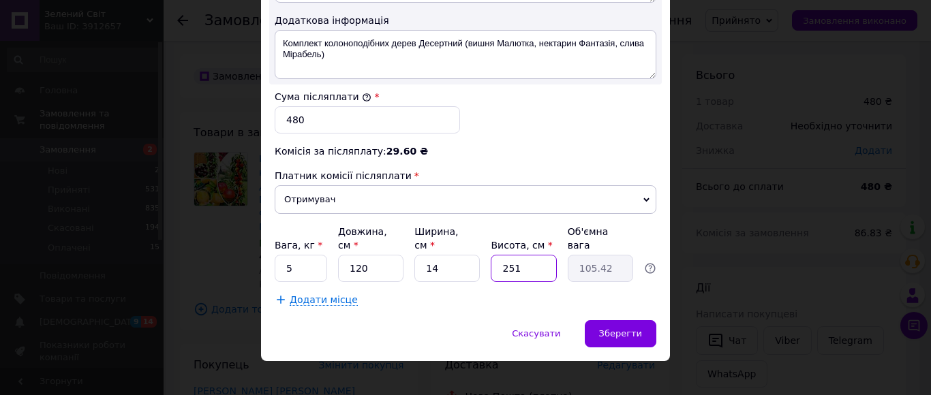
type input "0"
type input "0.1"
type input "1"
type input "0.42"
type input "10"
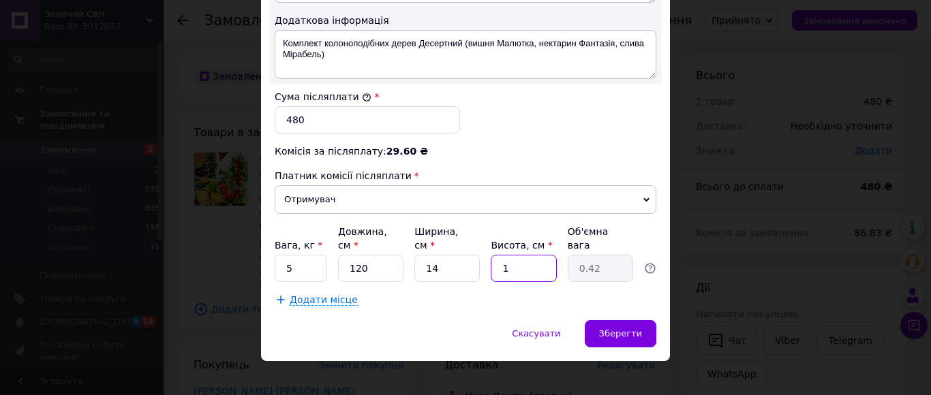
type input "4.2"
type input "10"
click at [624, 327] on div "Зберегти" at bounding box center [621, 333] width 72 height 27
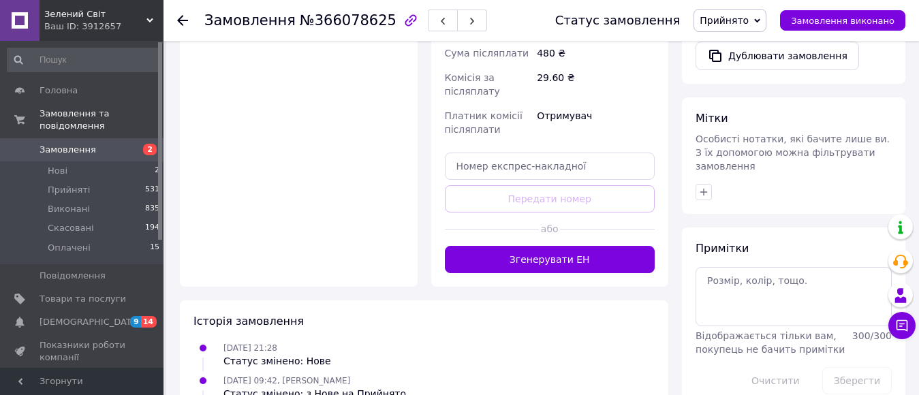
scroll to position [627, 0]
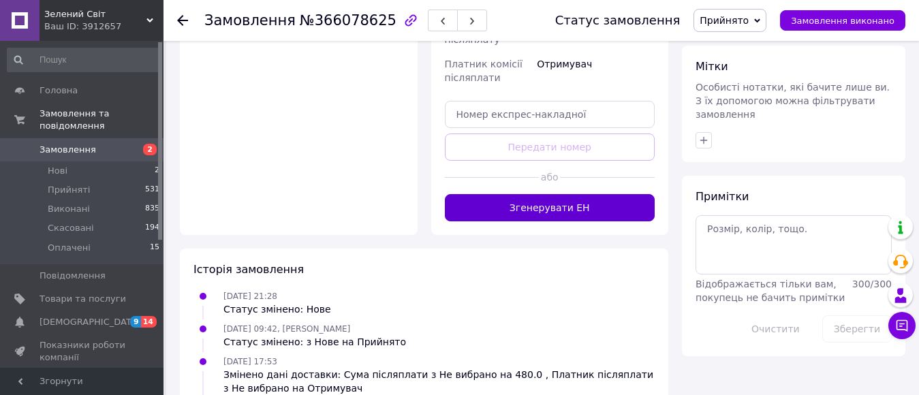
click at [612, 194] on button "Згенерувати ЕН" at bounding box center [550, 207] width 211 height 27
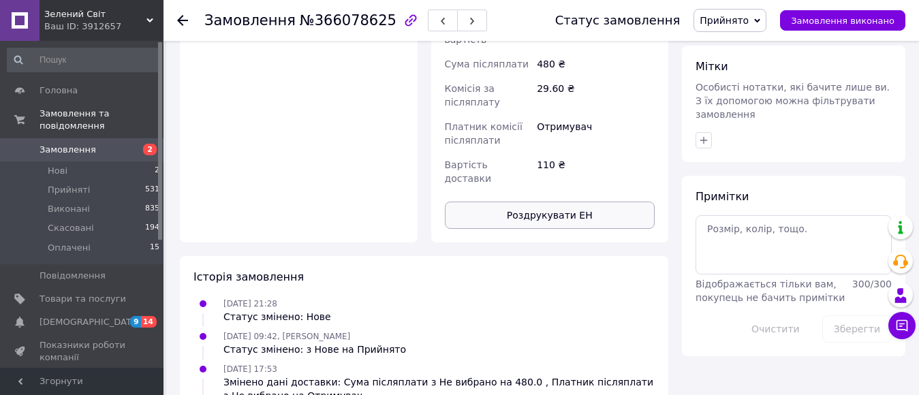
click at [567, 202] on button "Роздрукувати ЕН" at bounding box center [550, 215] width 211 height 27
click at [123, 144] on span "Замовлення" at bounding box center [83, 150] width 87 height 12
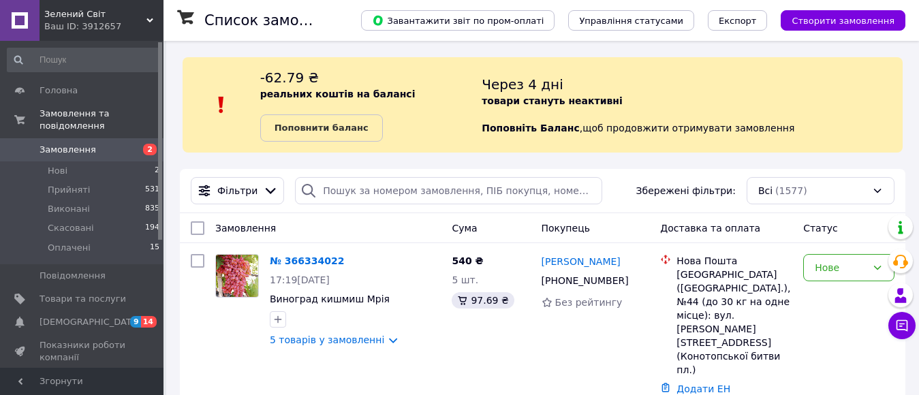
click at [401, 79] on div "-62.79 ₴ реальних коштів на балансі Поповнити баланс" at bounding box center [371, 105] width 222 height 74
click at [396, 191] on input "search" at bounding box center [448, 190] width 307 height 27
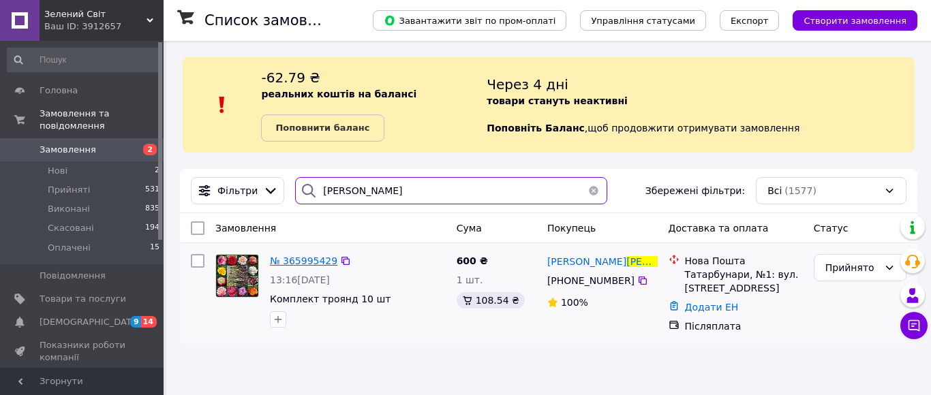
type input "[PERSON_NAME]"
click at [296, 262] on span "№ 365995429" at bounding box center [303, 261] width 67 height 11
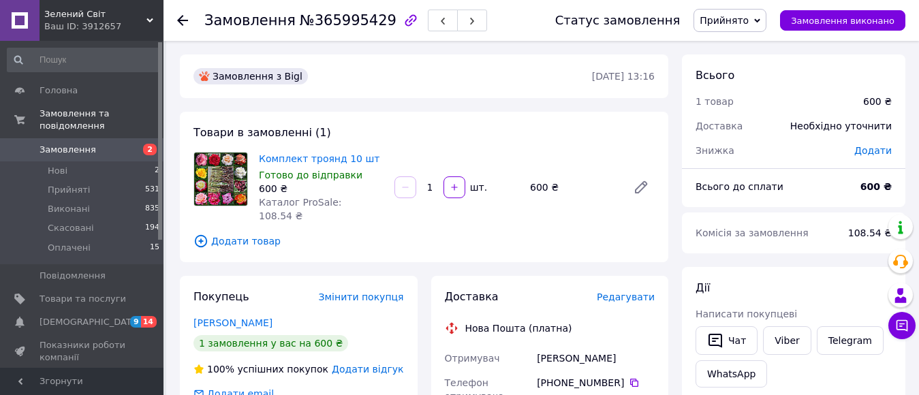
click at [644, 292] on span "Редагувати" at bounding box center [626, 297] width 58 height 11
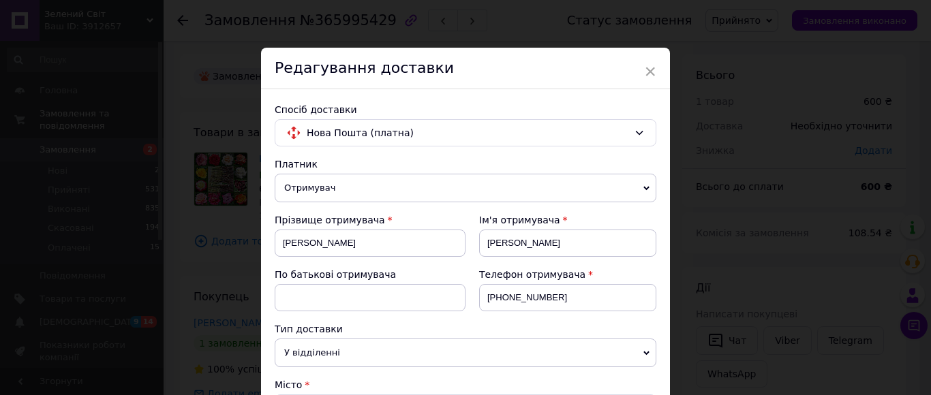
click at [614, 325] on div "Тип доставки" at bounding box center [466, 329] width 382 height 14
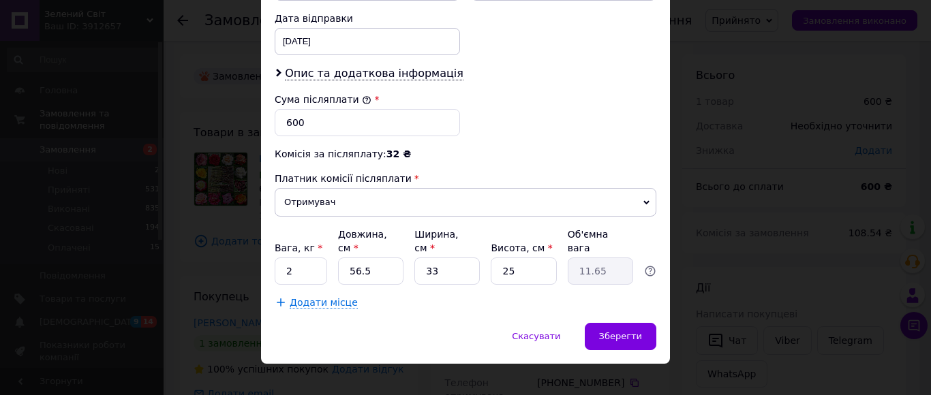
scroll to position [645, 0]
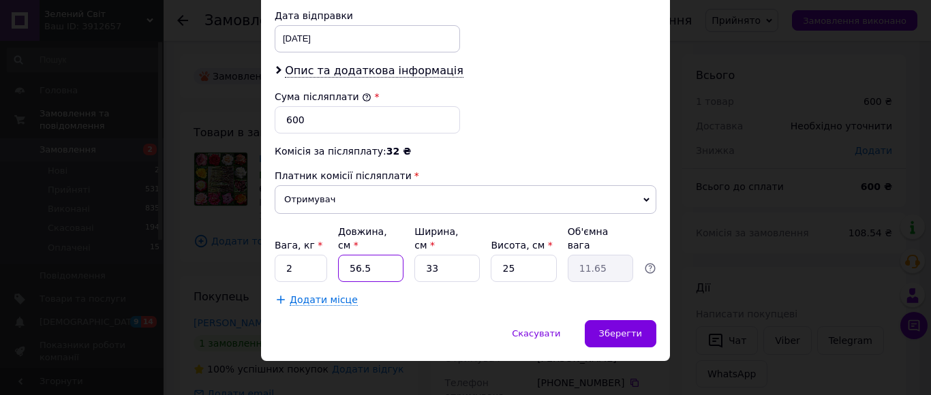
click at [386, 266] on input "56.5" at bounding box center [370, 268] width 65 height 27
type input "5"
type input "1.03"
click at [386, 266] on input "5" at bounding box center [370, 268] width 65 height 27
type input "50"
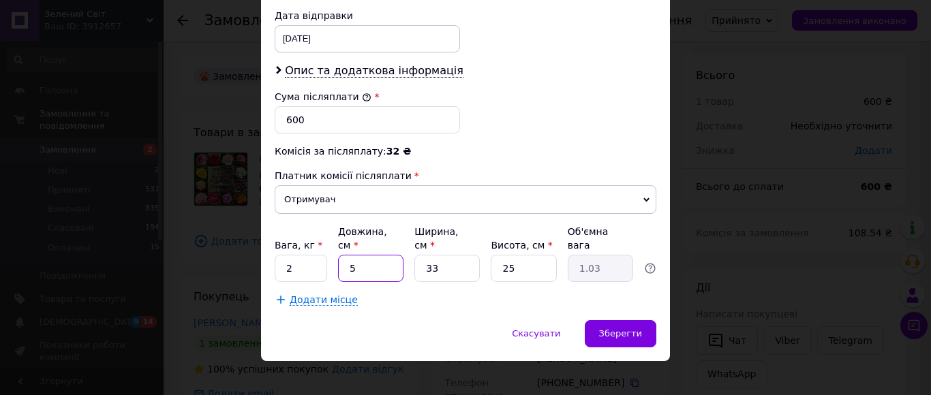
type input "10.31"
type input "50"
click at [450, 255] on input "33" at bounding box center [446, 268] width 65 height 27
type input "2"
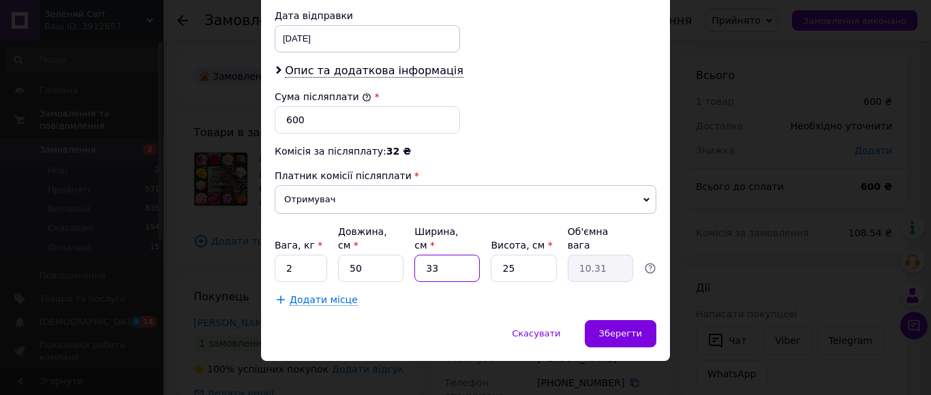
type input "0.63"
type input "27"
type input "8.44"
type input "27"
click at [610, 328] on span "Зберегти" at bounding box center [620, 333] width 43 height 10
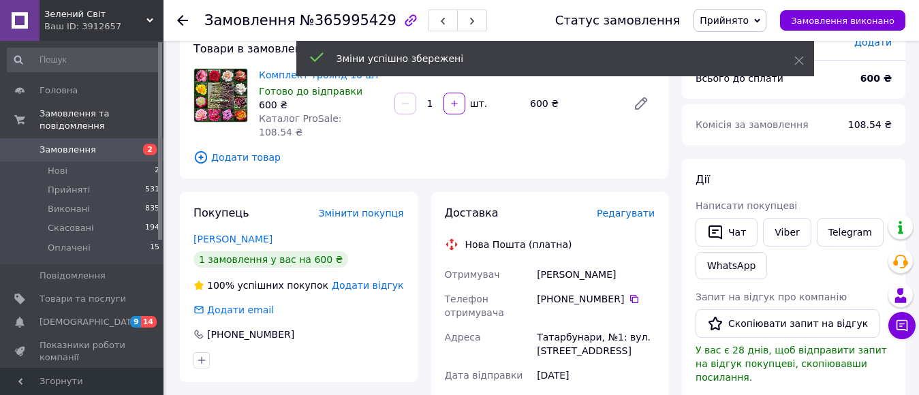
scroll to position [463, 0]
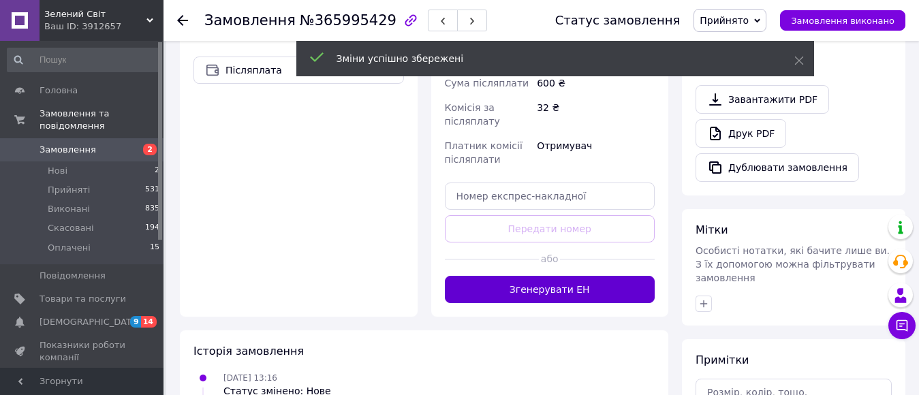
click at [593, 276] on button "Згенерувати ЕН" at bounding box center [550, 289] width 211 height 27
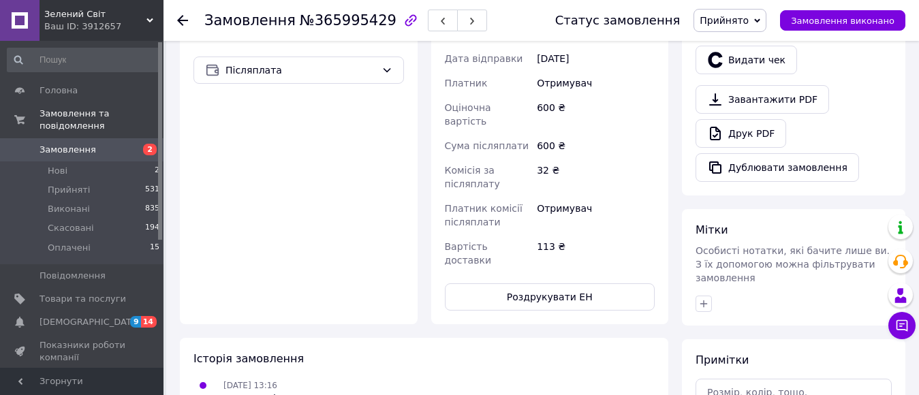
click at [593, 283] on button "Роздрукувати ЕН" at bounding box center [550, 296] width 211 height 27
click at [63, 144] on span "Замовлення" at bounding box center [68, 150] width 57 height 12
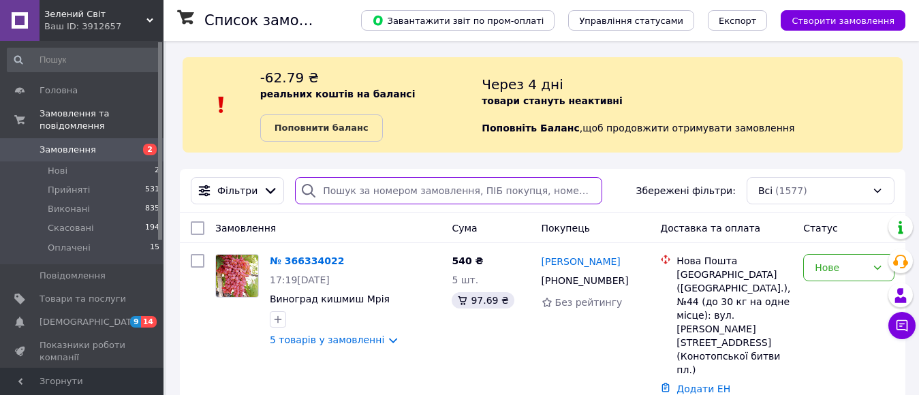
click at [373, 185] on input "search" at bounding box center [448, 190] width 307 height 27
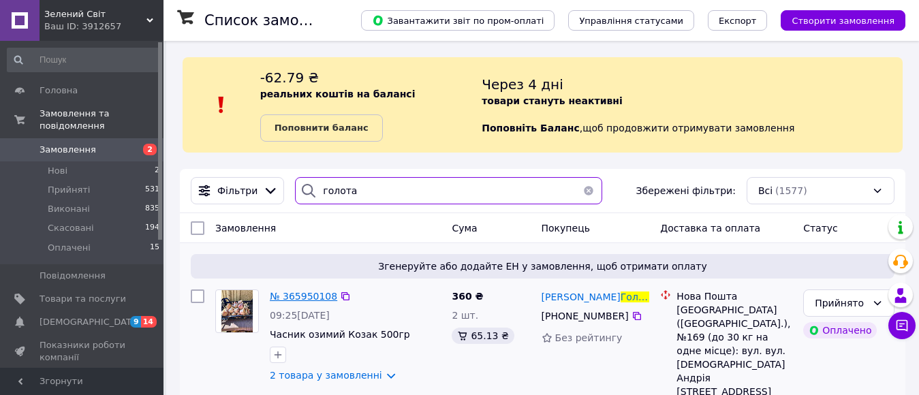
type input "голота"
click at [305, 293] on span "№ 365950108" at bounding box center [303, 296] width 67 height 11
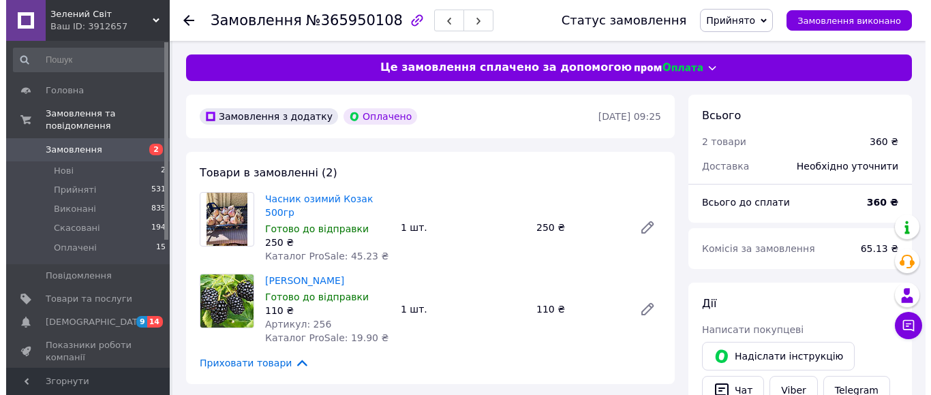
scroll to position [27, 0]
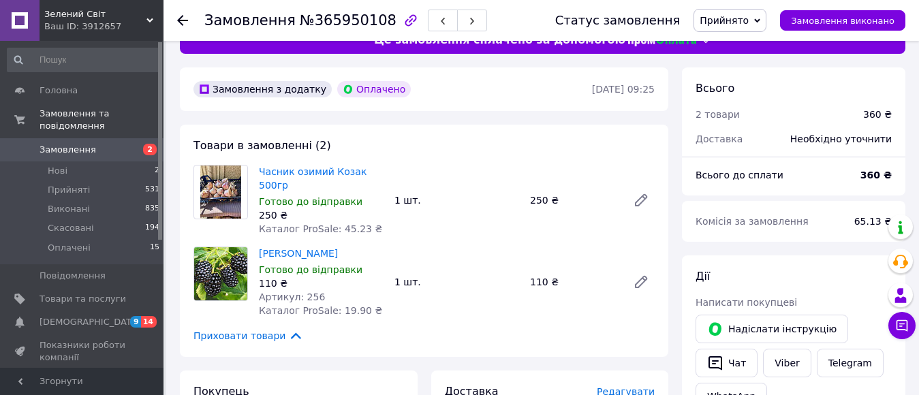
click at [625, 386] on span "Редагувати" at bounding box center [626, 391] width 58 height 11
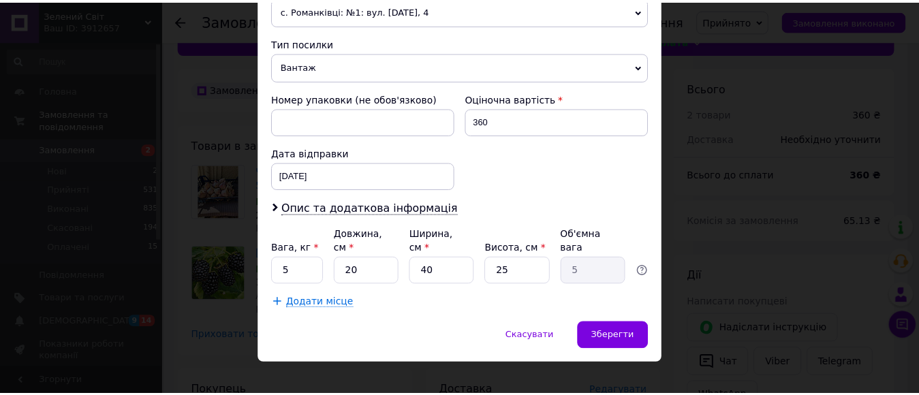
scroll to position [525, 0]
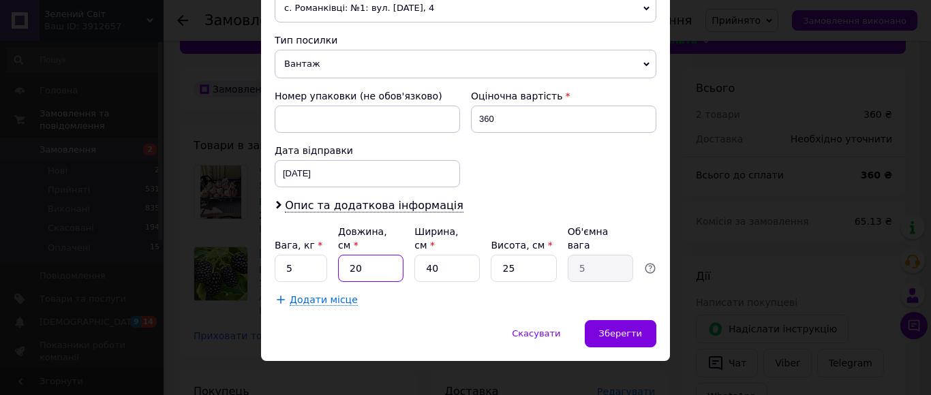
click at [371, 256] on input "20" at bounding box center [370, 268] width 65 height 27
type input "5"
type input "1.25"
click at [371, 256] on input "5" at bounding box center [370, 268] width 65 height 27
type input "52"
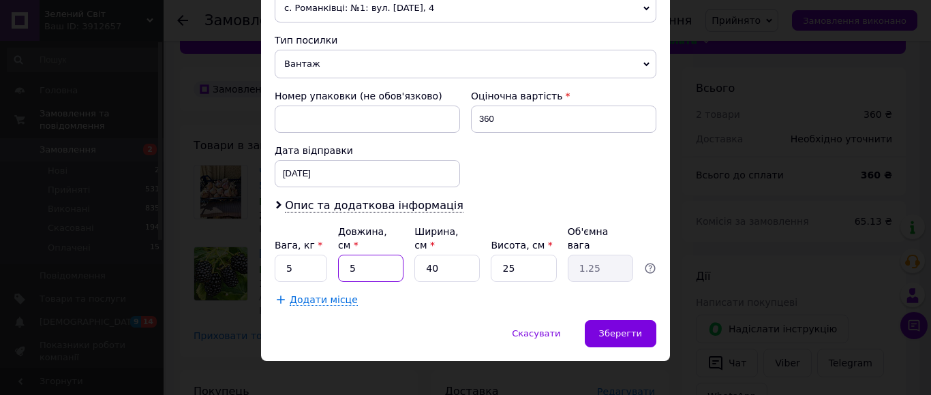
type input "13"
type input "52"
click at [442, 256] on input "40" at bounding box center [446, 268] width 65 height 27
type input "1"
type input "0.33"
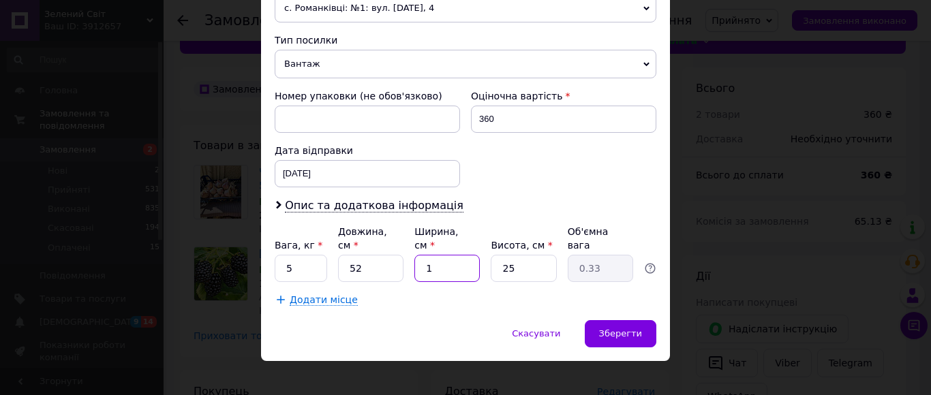
click at [442, 256] on input "1" at bounding box center [446, 268] width 65 height 27
type input "14"
type input "4.55"
type input "14"
click at [503, 256] on input "25" at bounding box center [523, 268] width 65 height 27
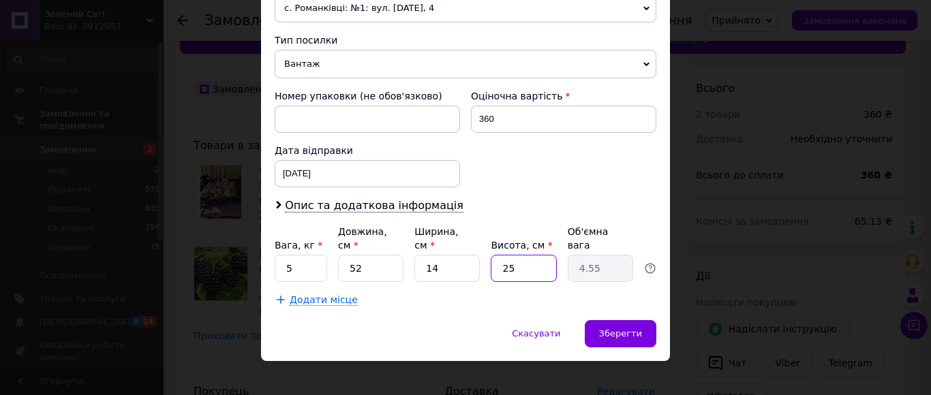
type input "125"
type input "22.75"
click at [503, 256] on input "125" at bounding box center [523, 268] width 65 height 27
type input "0"
type input "0.1"
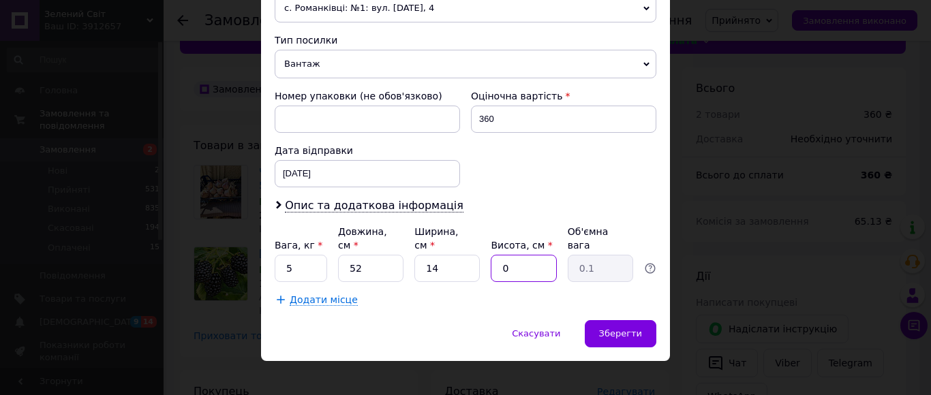
click at [523, 256] on input "0" at bounding box center [523, 268] width 65 height 27
type input "01"
type input "0.18"
click at [523, 256] on input "01" at bounding box center [523, 268] width 65 height 27
type input "0"
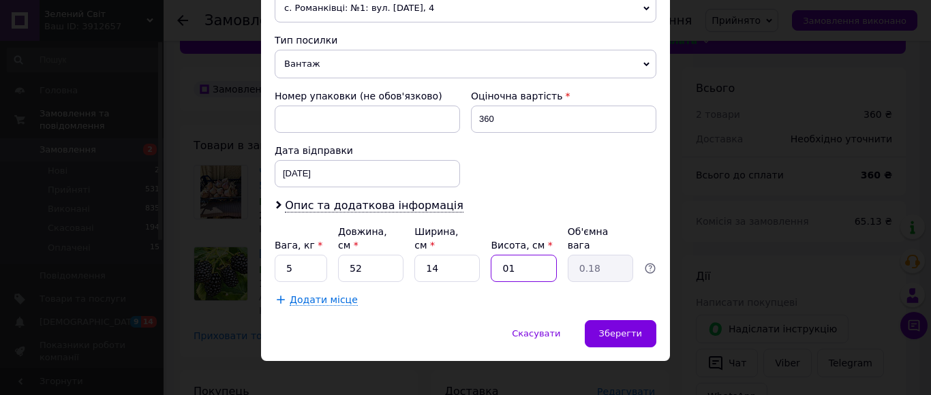
type input "0.1"
type input "1"
type input "0.18"
type input "10"
type input "1.82"
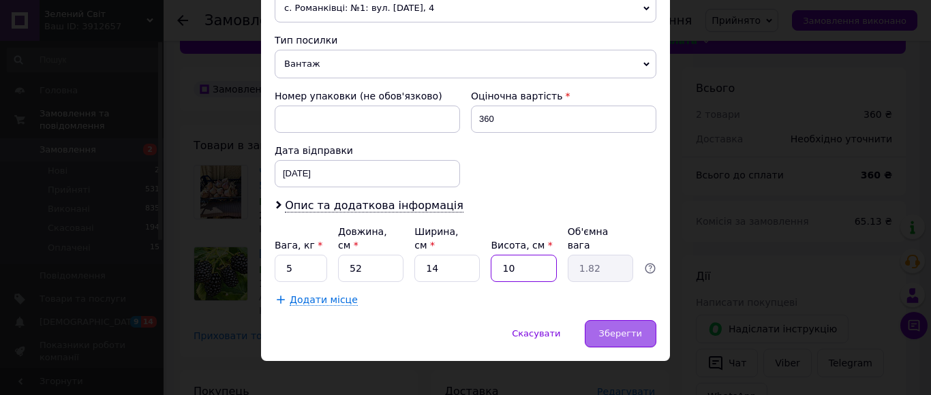
type input "10"
click at [603, 328] on span "Зберегти" at bounding box center [620, 333] width 43 height 10
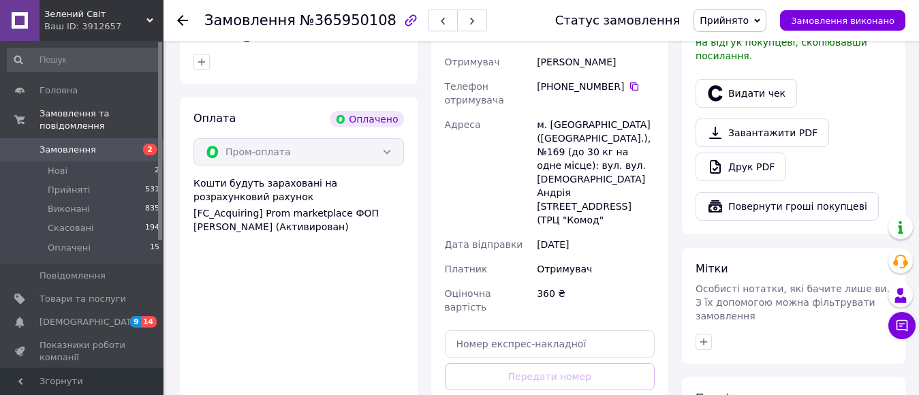
scroll to position [518, 0]
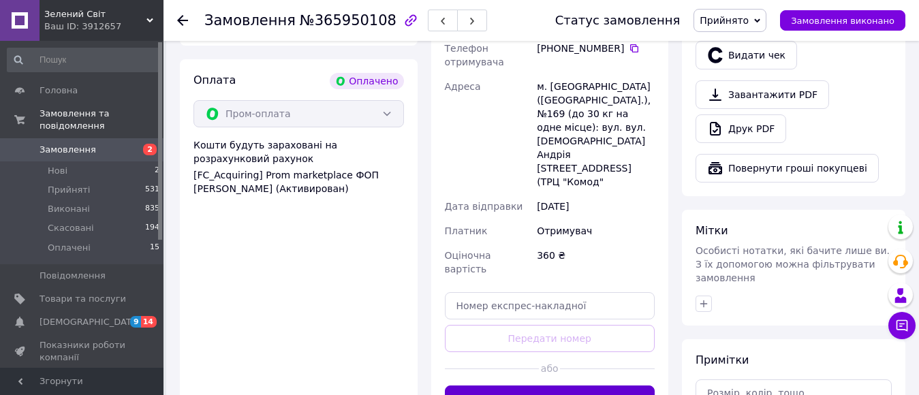
click at [604, 386] on button "Згенерувати ЕН" at bounding box center [550, 399] width 211 height 27
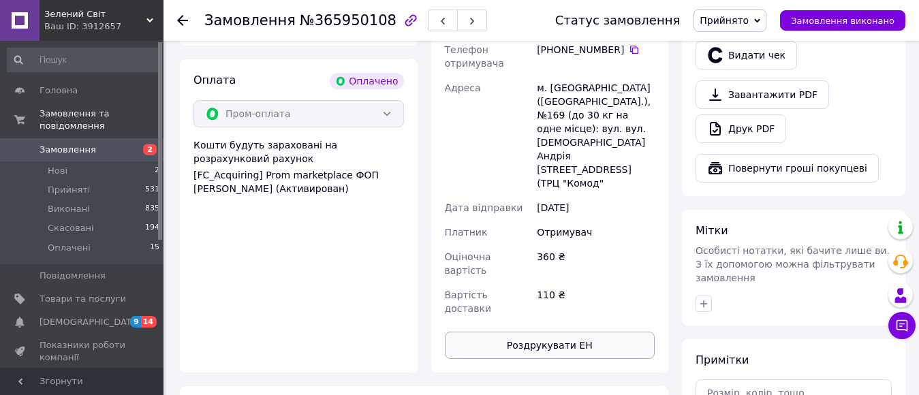
click at [579, 332] on button "Роздрукувати ЕН" at bounding box center [550, 345] width 211 height 27
click at [139, 138] on link "Замовлення 2" at bounding box center [84, 149] width 168 height 23
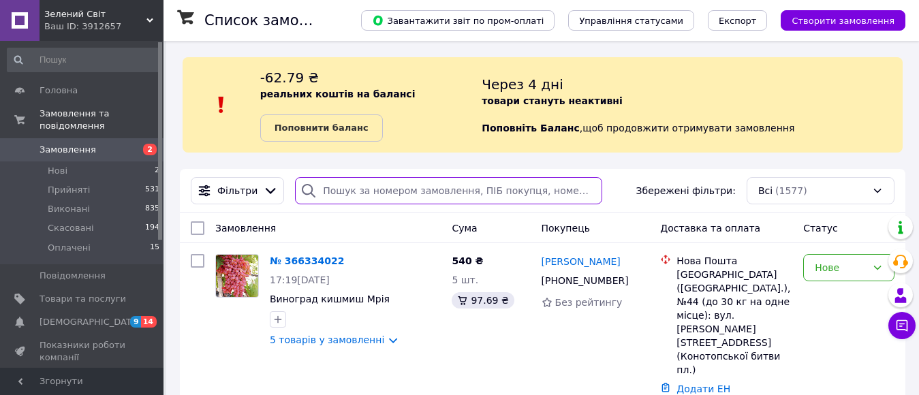
click at [390, 188] on input "search" at bounding box center [448, 190] width 307 height 27
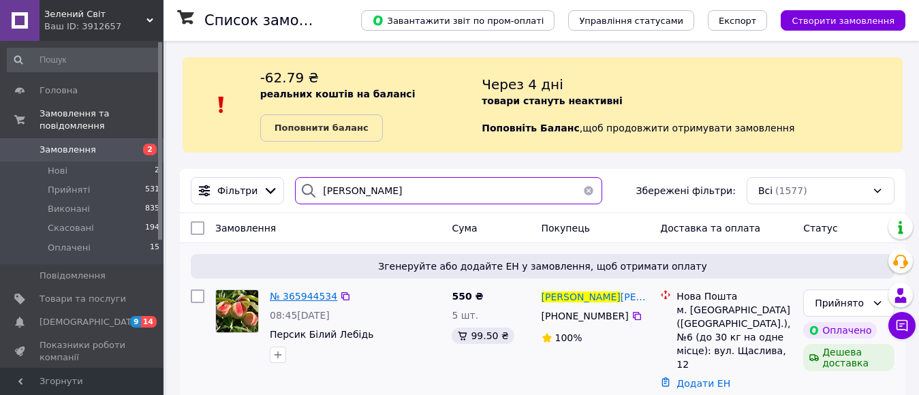
type input "[PERSON_NAME]"
click at [297, 292] on span "№ 365944534" at bounding box center [303, 296] width 67 height 11
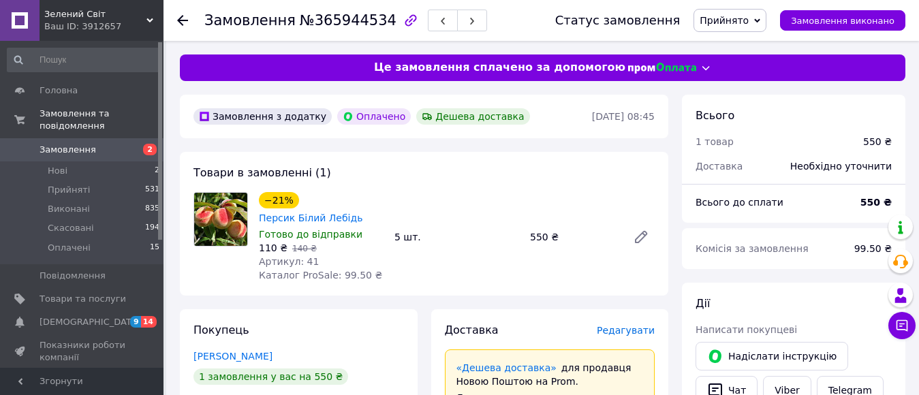
click at [623, 334] on span "Редагувати" at bounding box center [626, 330] width 58 height 11
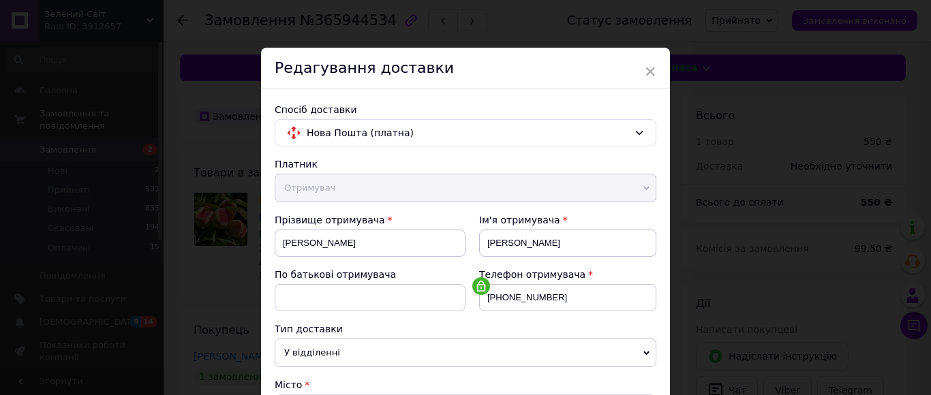
click at [557, 324] on div "Тип доставки" at bounding box center [466, 329] width 382 height 14
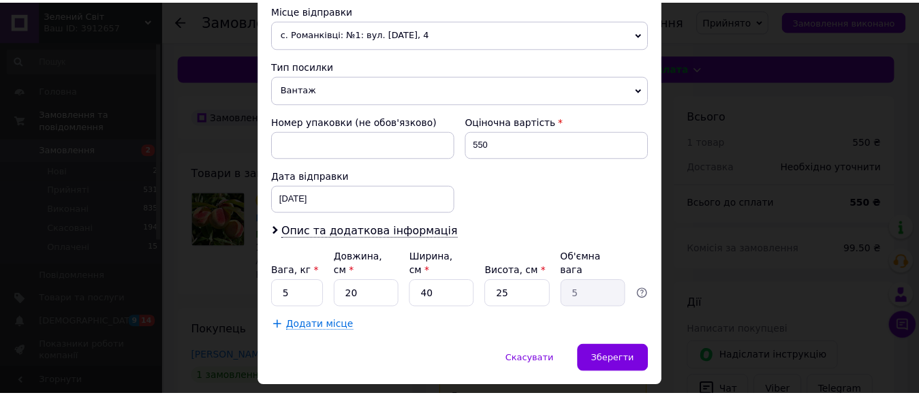
scroll to position [510, 0]
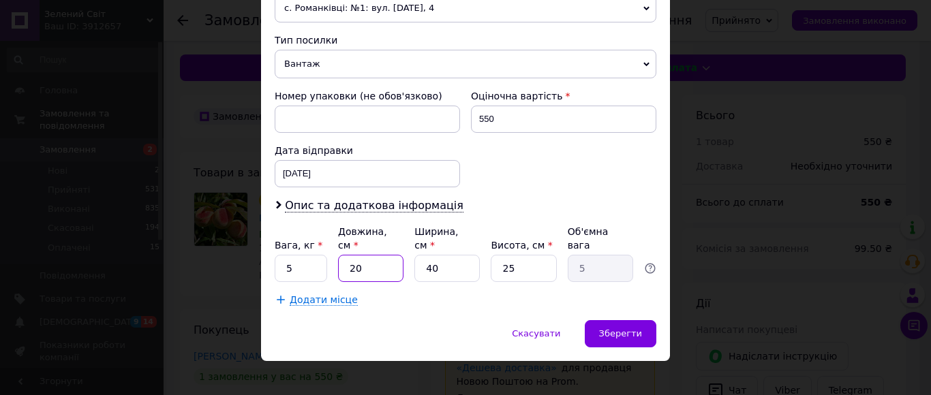
click at [345, 255] on input "20" at bounding box center [370, 268] width 65 height 27
type input "120"
type input "30"
type input "120"
click at [446, 257] on input "40" at bounding box center [446, 268] width 65 height 27
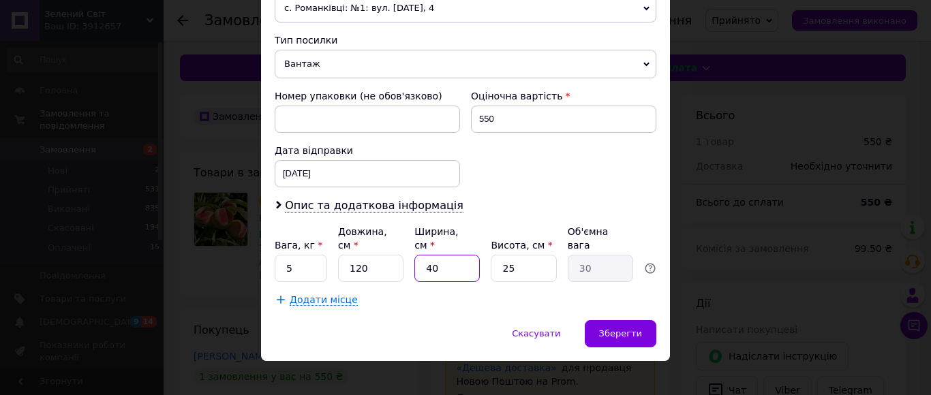
type input "1"
type input "0.75"
click at [446, 257] on input "1" at bounding box center [446, 268] width 65 height 27
type input "14"
type input "10.5"
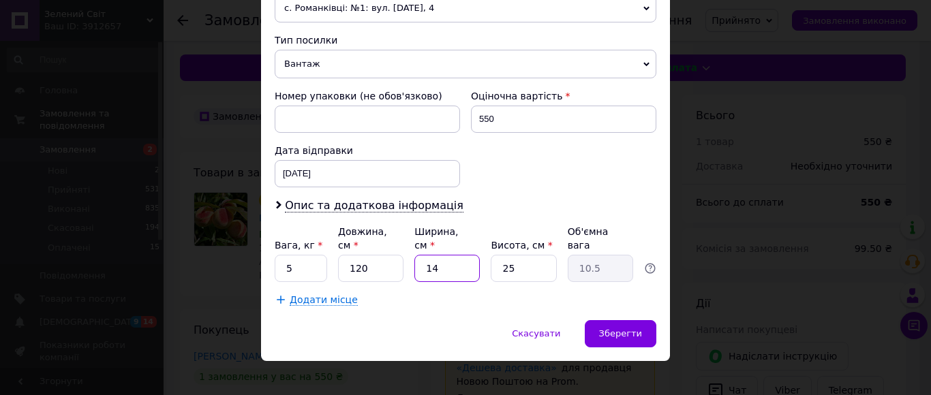
type input "14"
click at [538, 255] on input "25" at bounding box center [523, 268] width 65 height 27
type input "251"
type input "105.42"
click at [538, 255] on input "251" at bounding box center [523, 268] width 65 height 27
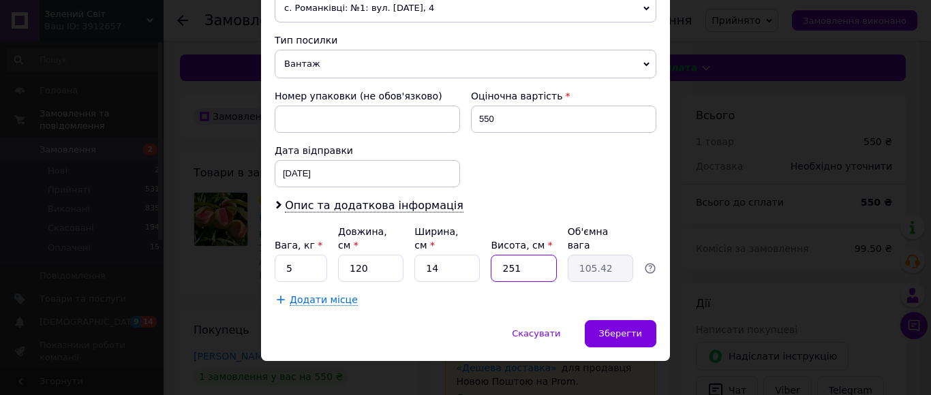
type input "1"
type input "0.42"
type input "10"
type input "4.2"
type input "10"
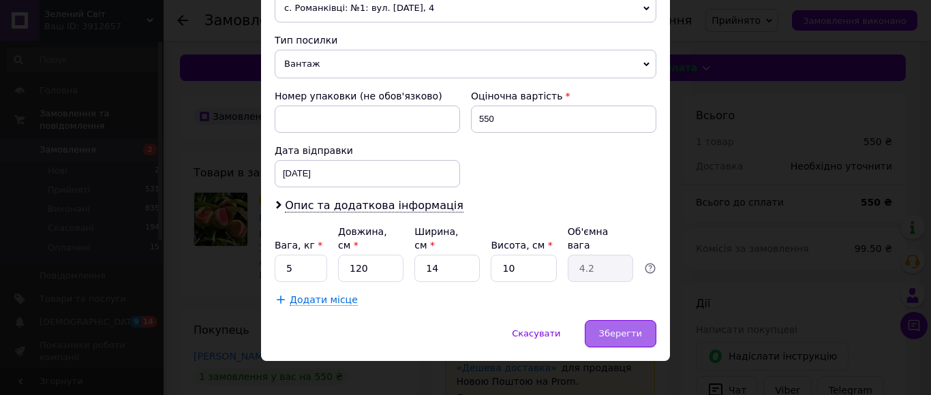
click at [609, 328] on span "Зберегти" at bounding box center [620, 333] width 43 height 10
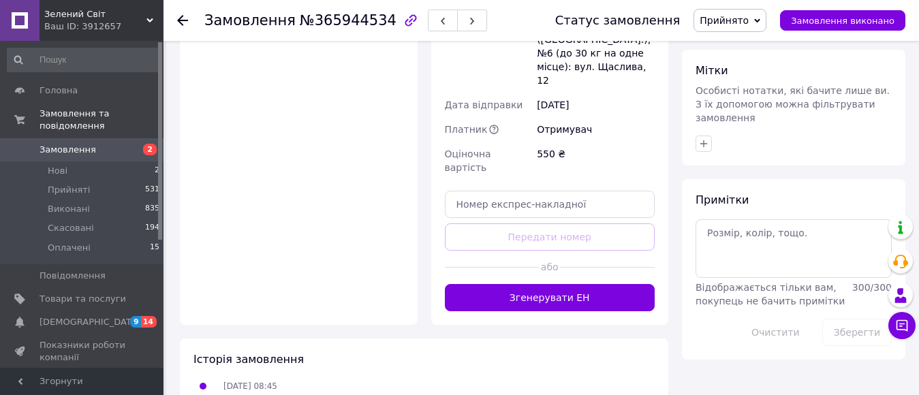
scroll to position [681, 0]
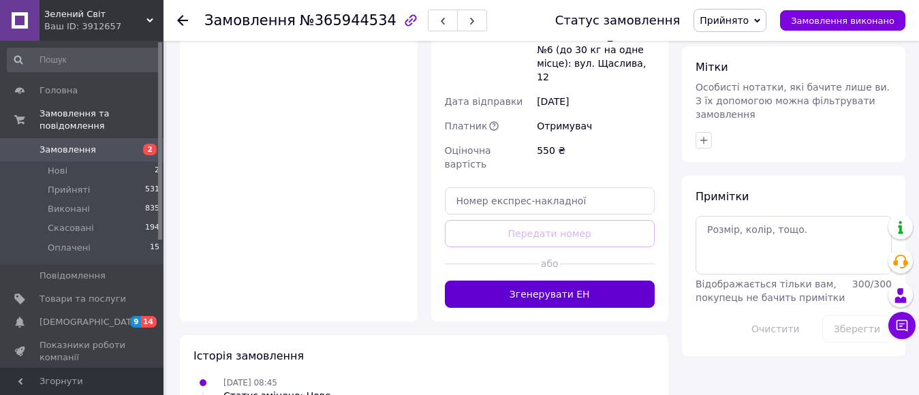
click at [600, 281] on button "Згенерувати ЕН" at bounding box center [550, 294] width 211 height 27
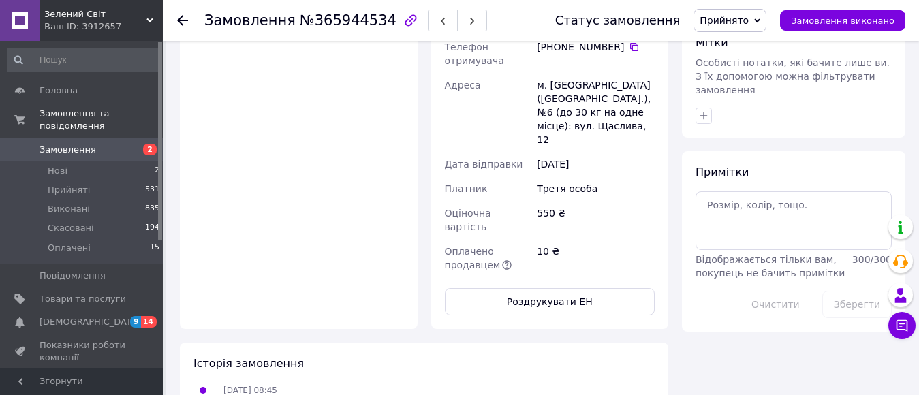
click at [583, 288] on button "Роздрукувати ЕН" at bounding box center [550, 301] width 211 height 27
click at [91, 144] on span "Замовлення" at bounding box center [83, 150] width 87 height 12
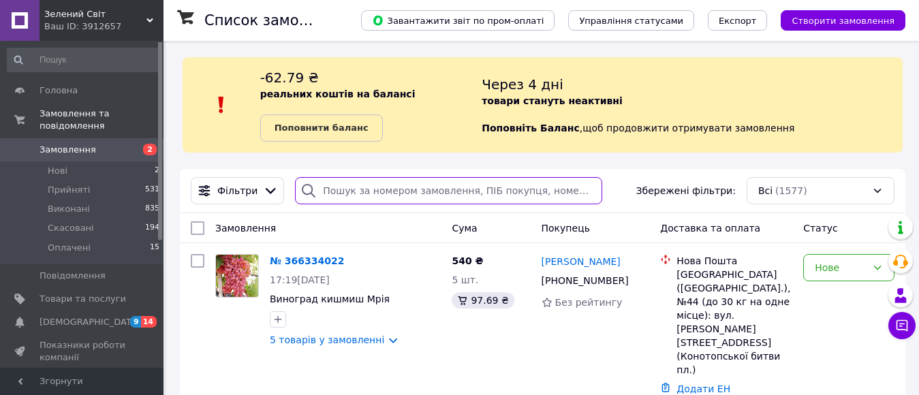
click at [422, 195] on input "search" at bounding box center [448, 190] width 307 height 27
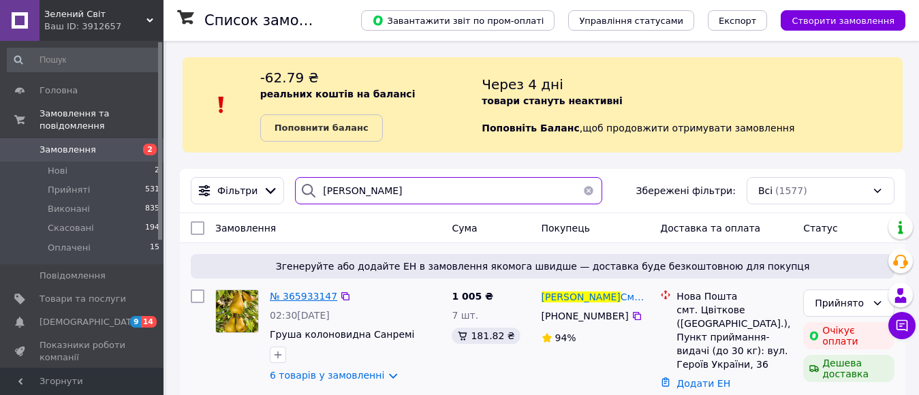
type input "[PERSON_NAME]"
click at [290, 299] on span "№ 365933147" at bounding box center [303, 296] width 67 height 11
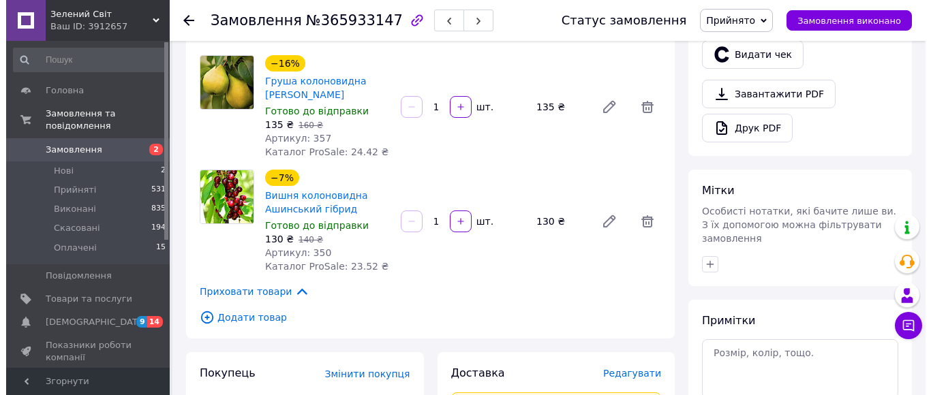
scroll to position [518, 0]
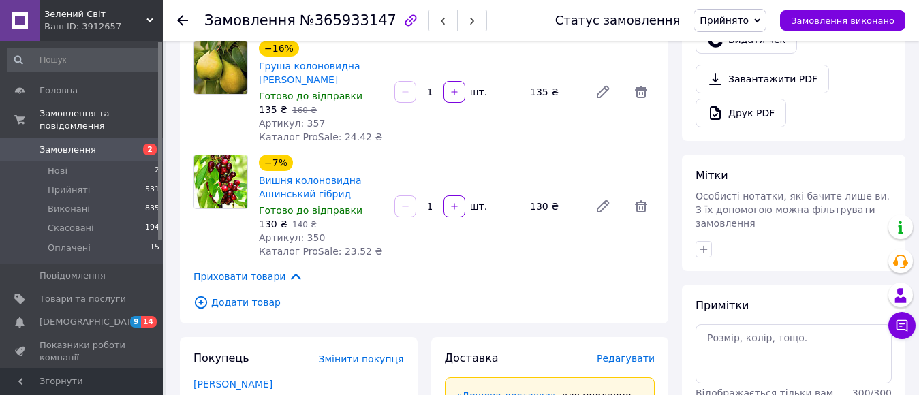
click at [620, 353] on span "Редагувати" at bounding box center [626, 358] width 58 height 11
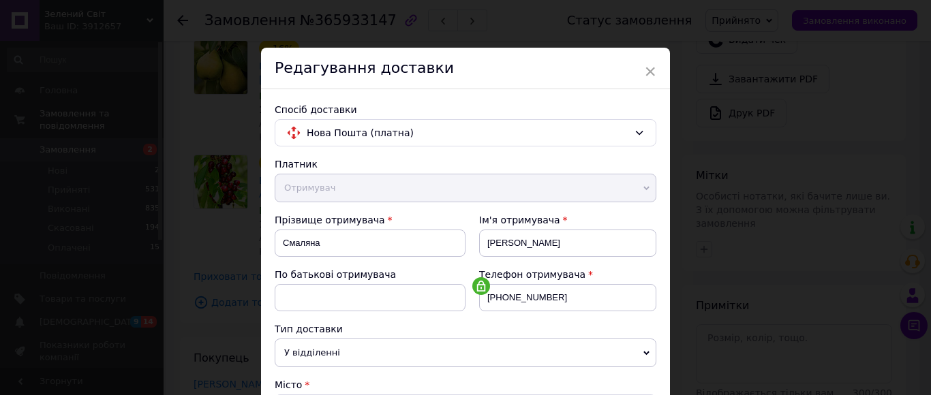
click at [592, 322] on div "Телефон отримувача [PHONE_NUMBER]" at bounding box center [560, 295] width 191 height 55
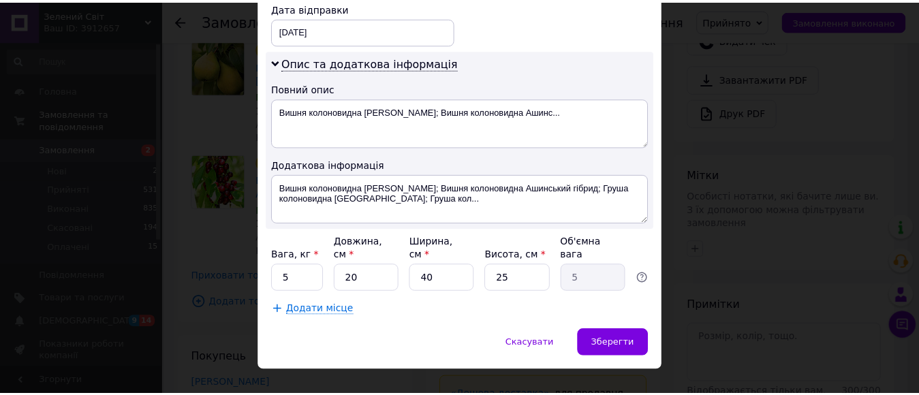
scroll to position [662, 0]
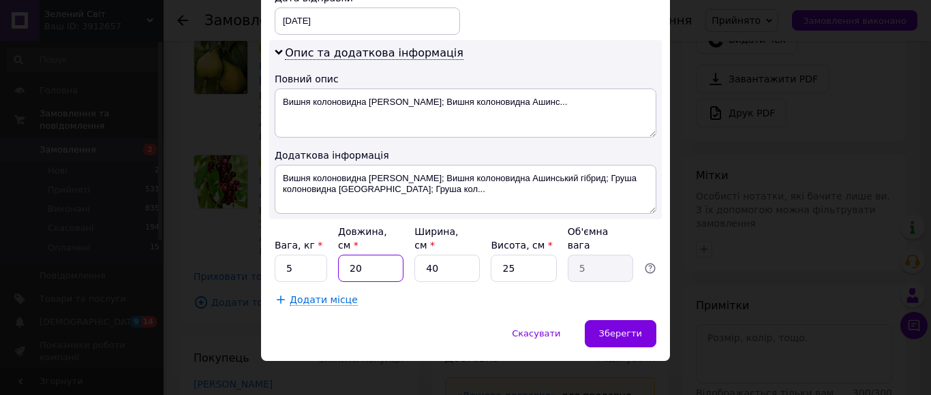
click at [346, 255] on input "20" at bounding box center [370, 268] width 65 height 27
type input "120"
type input "30"
type input "120"
click at [443, 255] on input "40" at bounding box center [446, 268] width 65 height 27
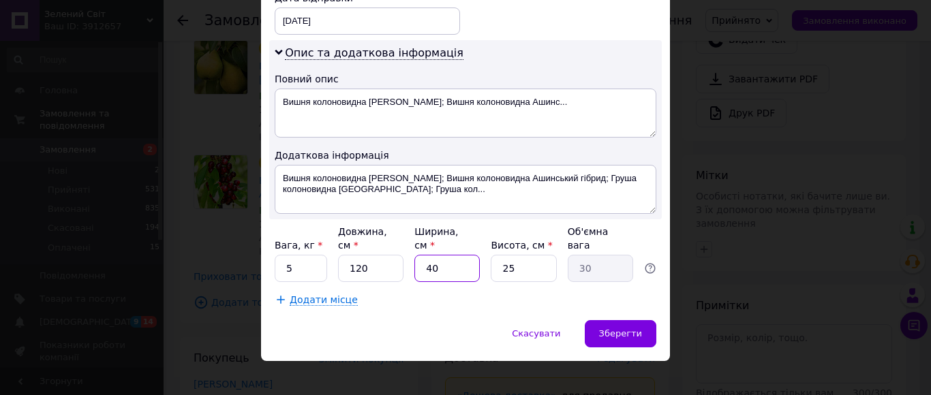
type input "1"
type input "0.75"
click at [443, 255] on input "1" at bounding box center [446, 268] width 65 height 27
type input "14"
type input "10.5"
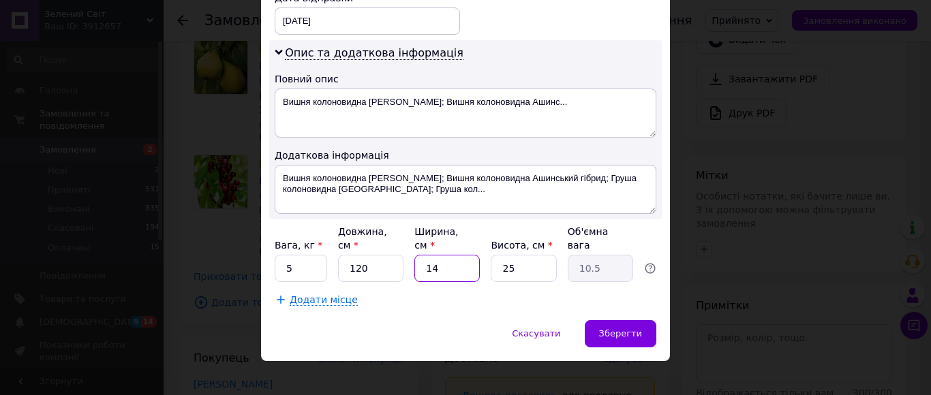
type input "14"
click at [537, 255] on input "25" at bounding box center [523, 268] width 65 height 27
type input "1"
type input "0.42"
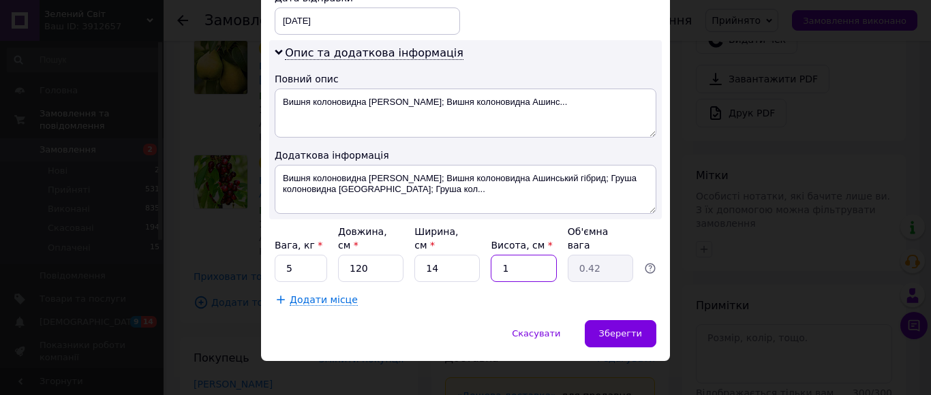
type input "10"
type input "4.2"
type input "10"
click at [608, 320] on div "Зберегти" at bounding box center [621, 333] width 72 height 27
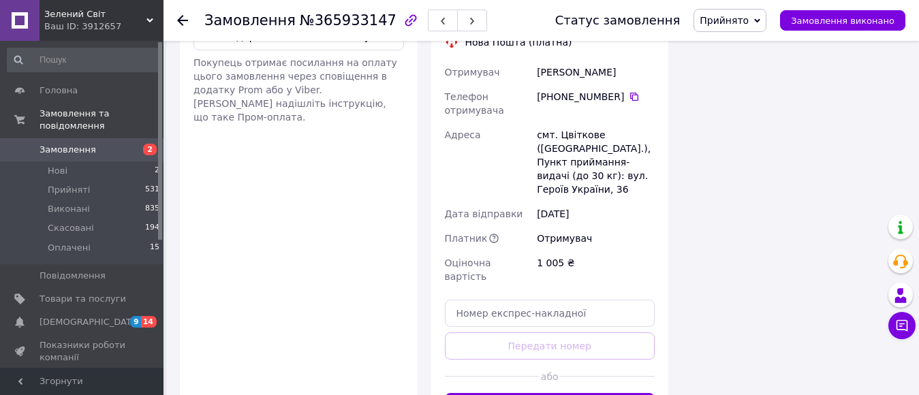
scroll to position [1118, 0]
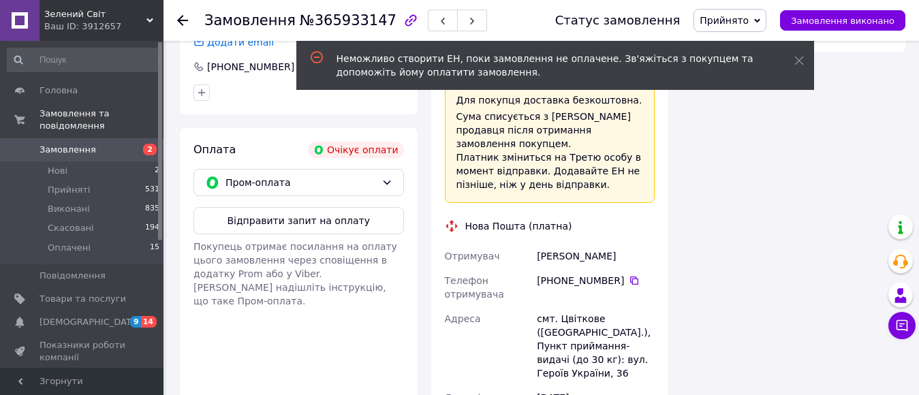
scroll to position [927, 0]
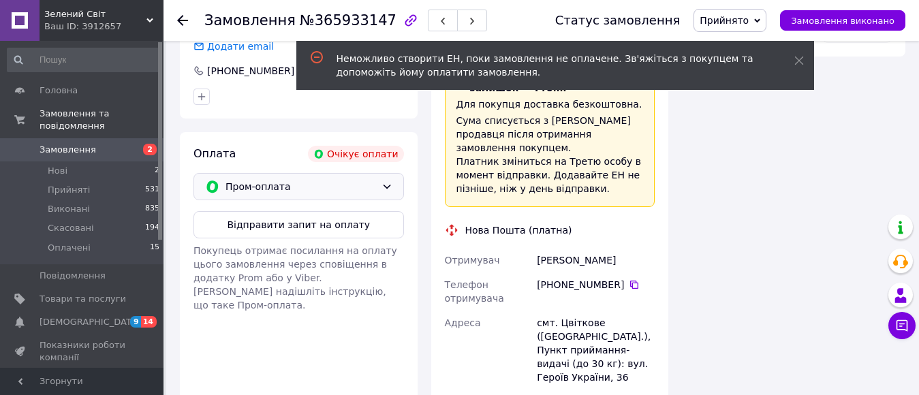
click at [343, 179] on span "Пром-оплата" at bounding box center [301, 186] width 151 height 15
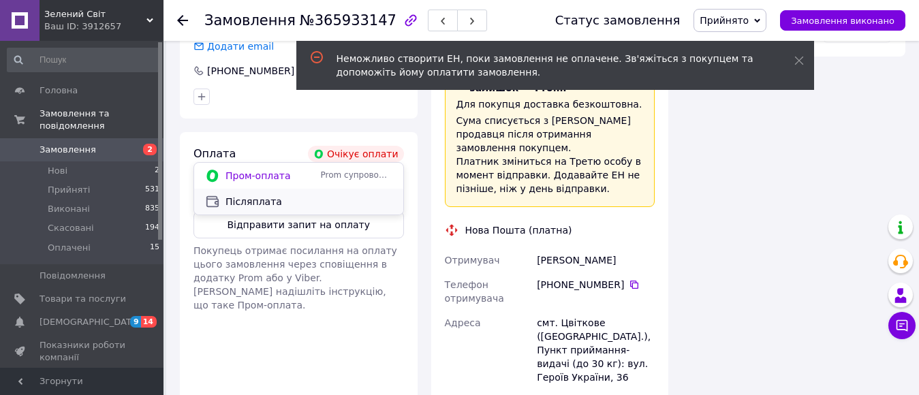
click at [290, 202] on span "Післяплата" at bounding box center [309, 202] width 167 height 14
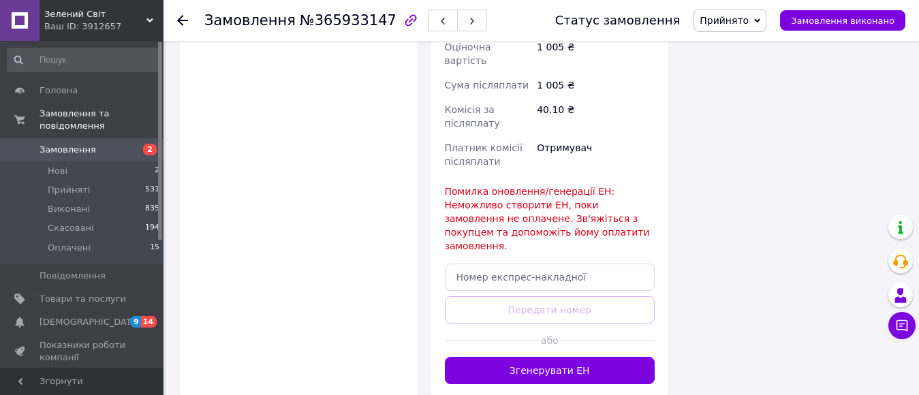
scroll to position [1336, 0]
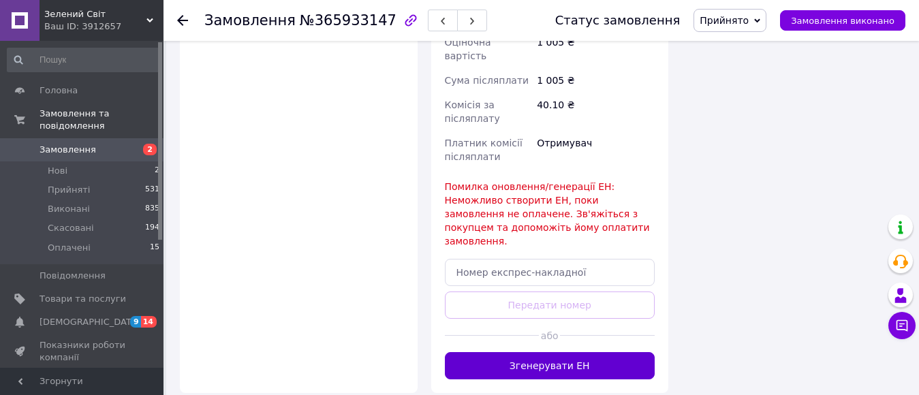
click at [547, 352] on button "Згенерувати ЕН" at bounding box center [550, 365] width 211 height 27
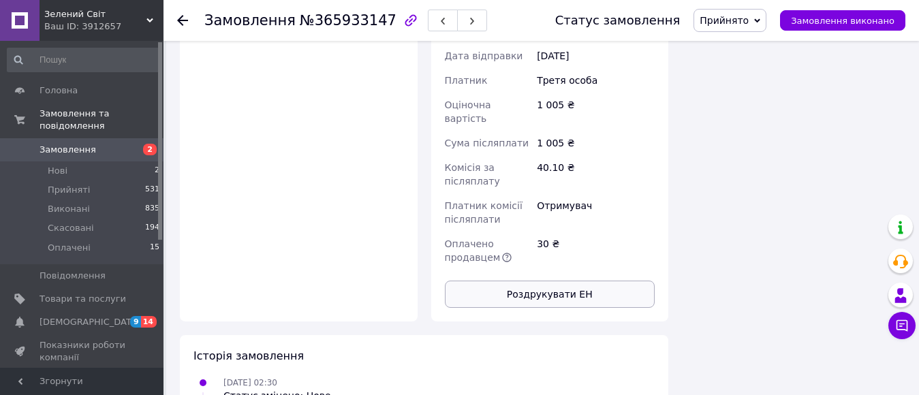
click at [549, 281] on button "Роздрукувати ЕН" at bounding box center [550, 294] width 211 height 27
click at [67, 144] on span "Замовлення" at bounding box center [68, 150] width 57 height 12
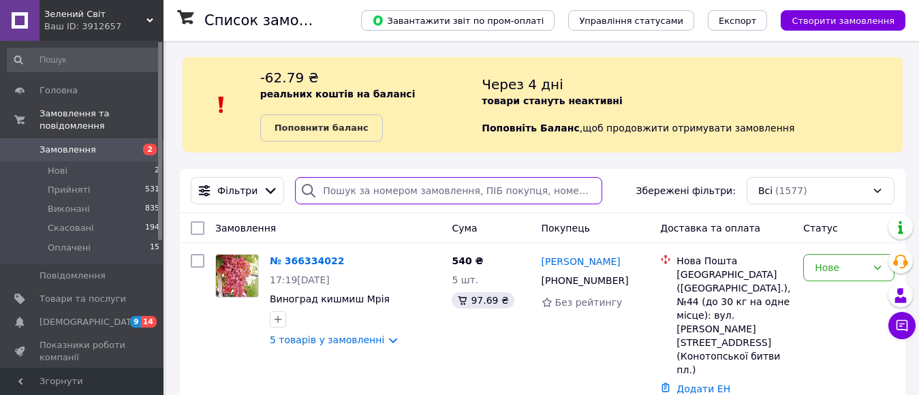
click at [363, 191] on input "search" at bounding box center [448, 190] width 307 height 27
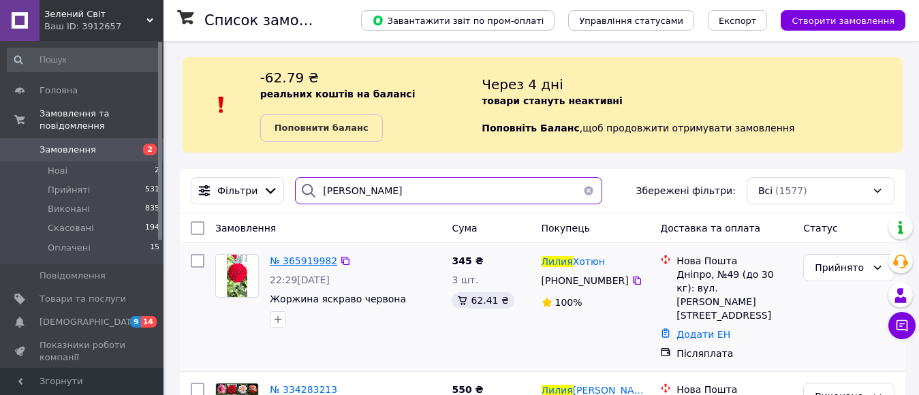
type input "[PERSON_NAME]"
click at [311, 261] on span "№ 365919982" at bounding box center [303, 261] width 67 height 11
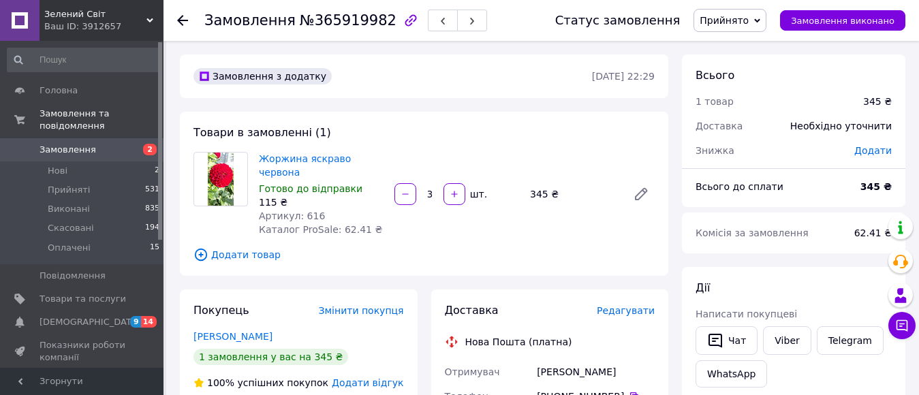
click at [630, 305] on span "Редагувати" at bounding box center [626, 310] width 58 height 11
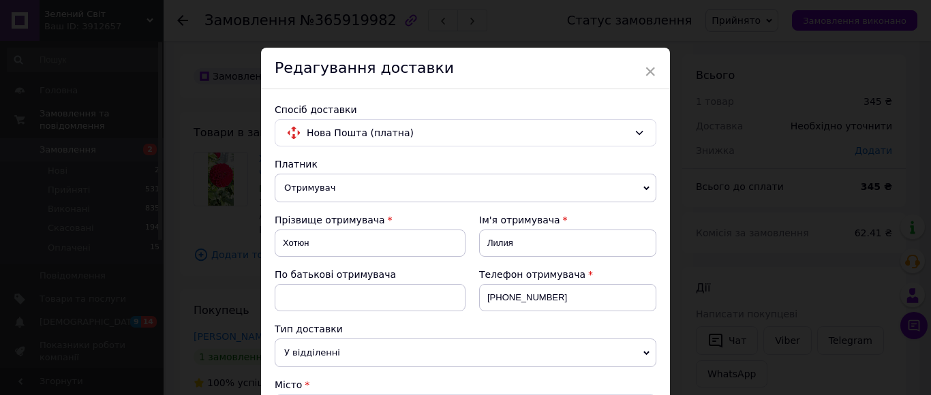
click at [584, 320] on div "Телефон отримувача [PHONE_NUMBER]" at bounding box center [560, 295] width 191 height 55
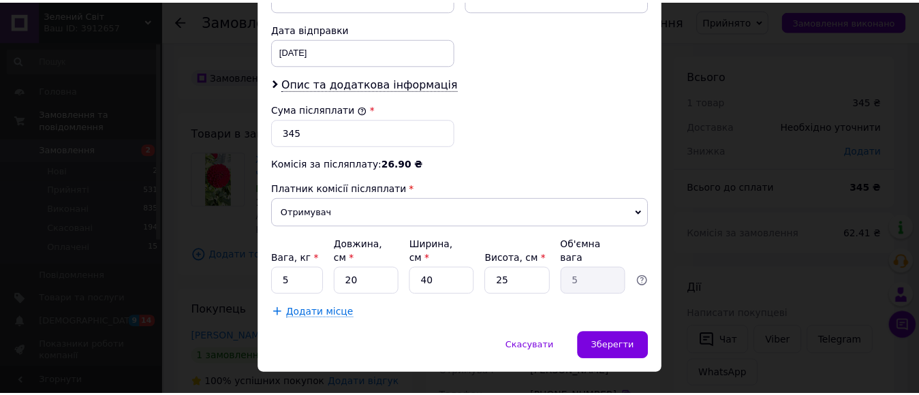
scroll to position [645, 0]
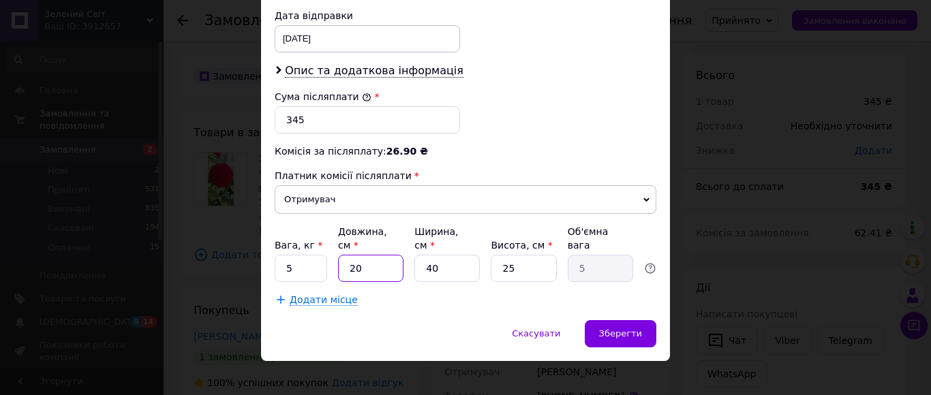
click at [389, 260] on input "20" at bounding box center [370, 268] width 65 height 27
type input "1"
type input "0.25"
click at [389, 260] on input "1" at bounding box center [370, 268] width 65 height 27
type input "19"
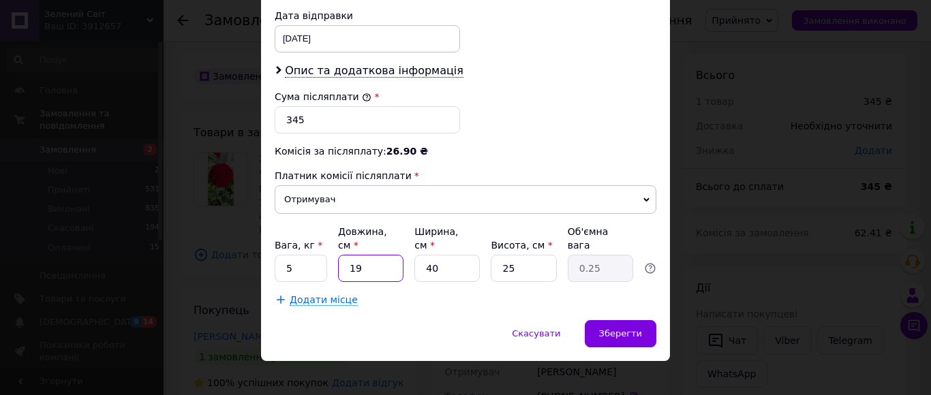
type input "4.75"
type input "19"
click at [431, 258] on input "40" at bounding box center [446, 268] width 65 height 27
type input "1"
type input "0.12"
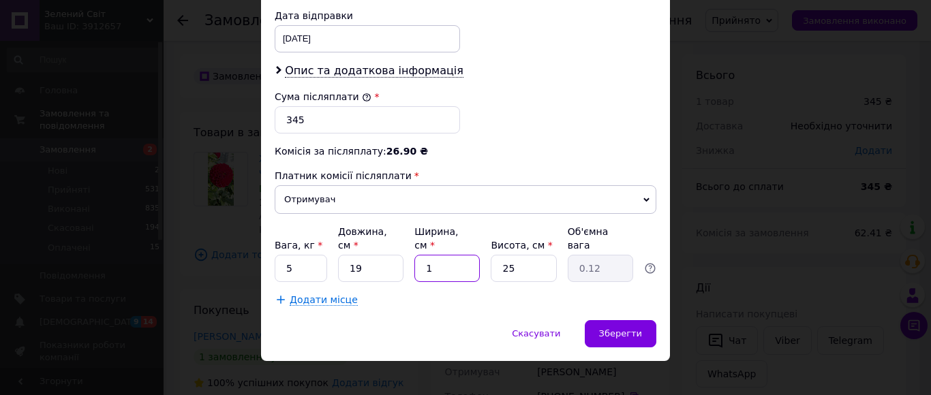
click at [431, 258] on input "1" at bounding box center [446, 268] width 65 height 27
type input "14"
type input "1.66"
type input "14"
click at [521, 255] on input "25" at bounding box center [523, 268] width 65 height 27
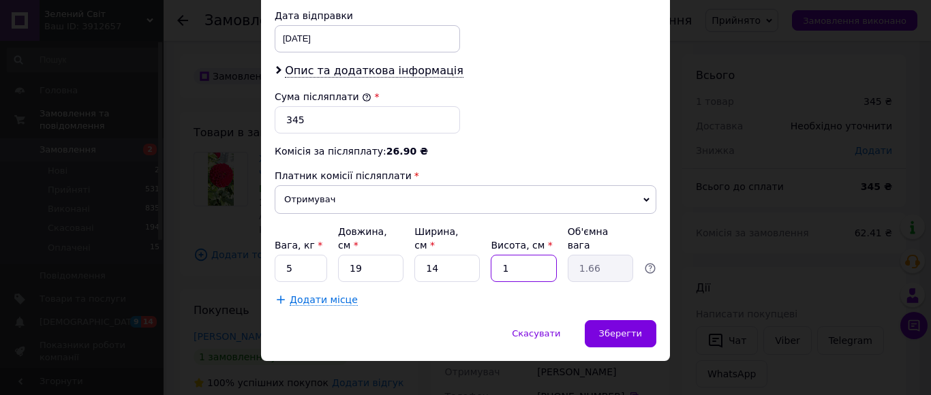
type input "1"
type input "0.1"
click at [521, 255] on input "1" at bounding box center [523, 268] width 65 height 27
type input "10"
type input "0.67"
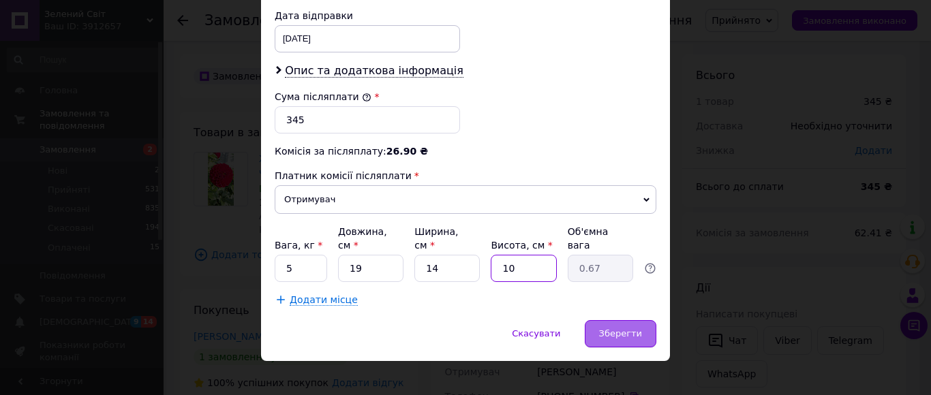
type input "10"
click at [604, 328] on span "Зберегти" at bounding box center [620, 333] width 43 height 10
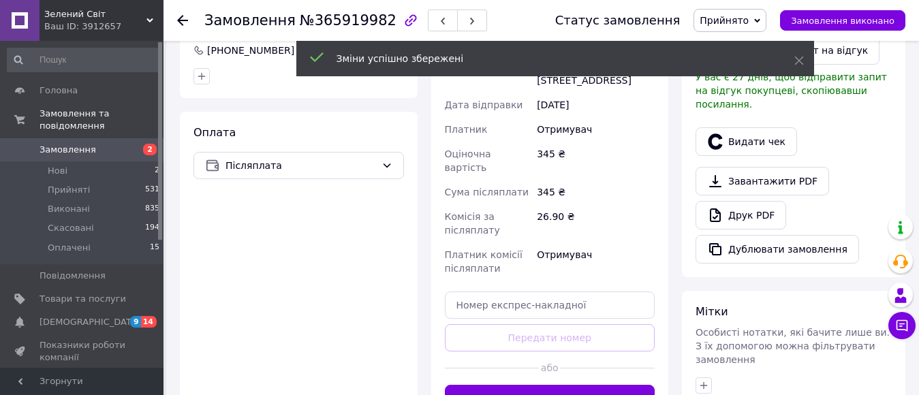
scroll to position [409, 0]
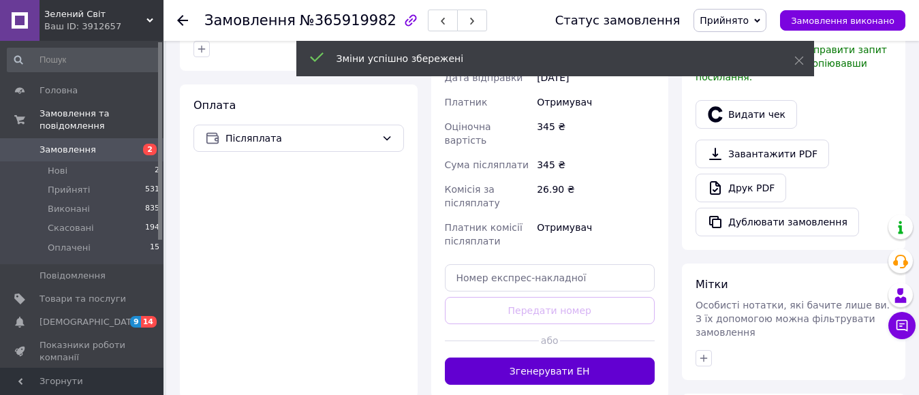
click at [604, 358] on button "Згенерувати ЕН" at bounding box center [550, 371] width 211 height 27
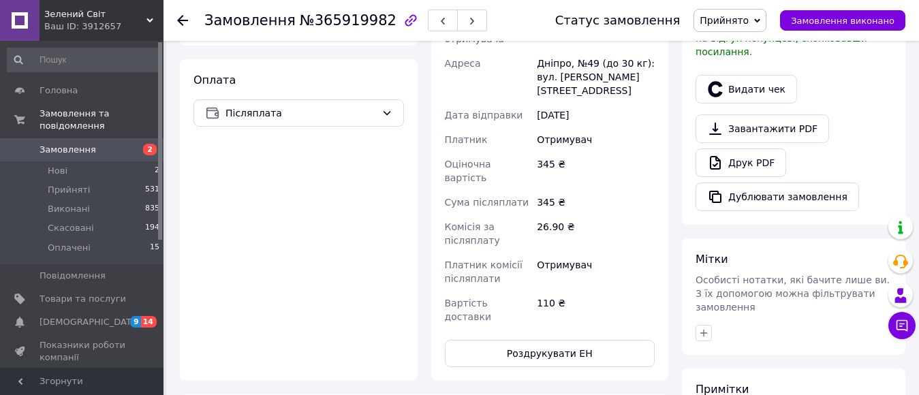
scroll to position [436, 0]
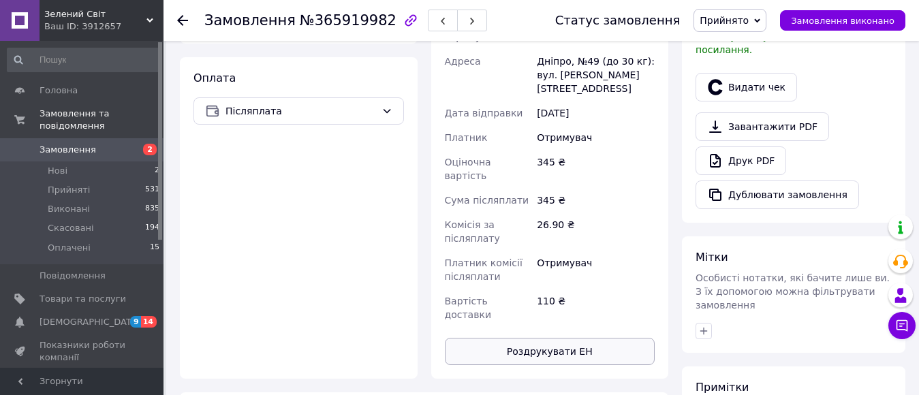
click at [596, 338] on button "Роздрукувати ЕН" at bounding box center [550, 351] width 211 height 27
click at [46, 144] on span "Замовлення" at bounding box center [68, 150] width 57 height 12
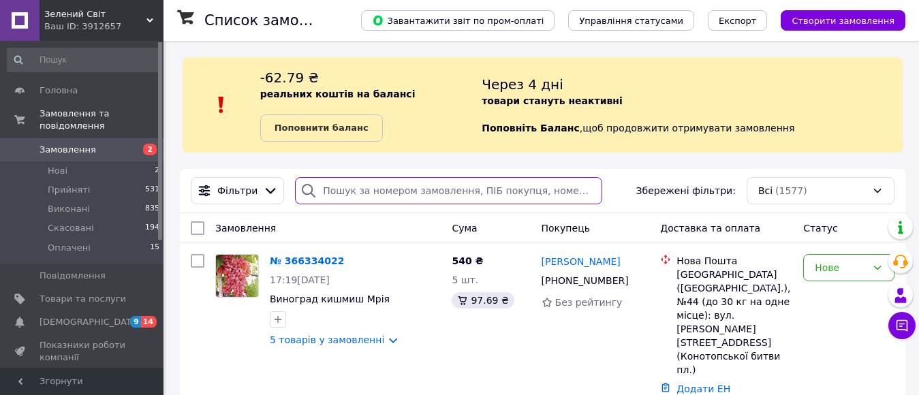
click at [423, 187] on input "search" at bounding box center [448, 190] width 307 height 27
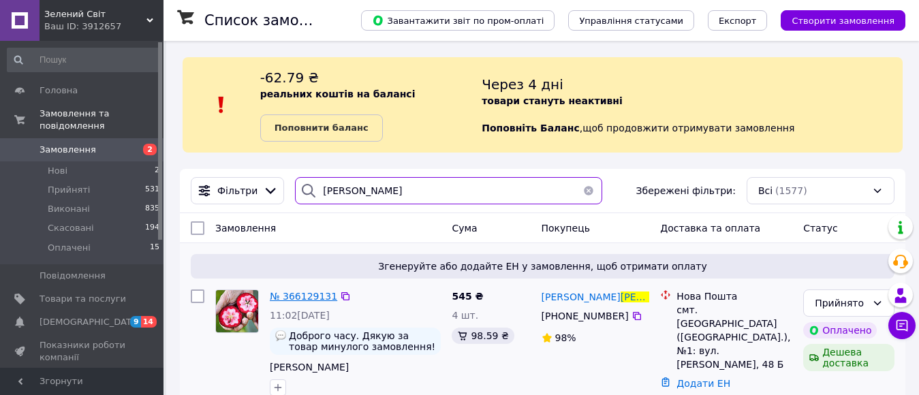
type input "[PERSON_NAME]"
click at [307, 292] on span "№ 366129131" at bounding box center [303, 296] width 67 height 11
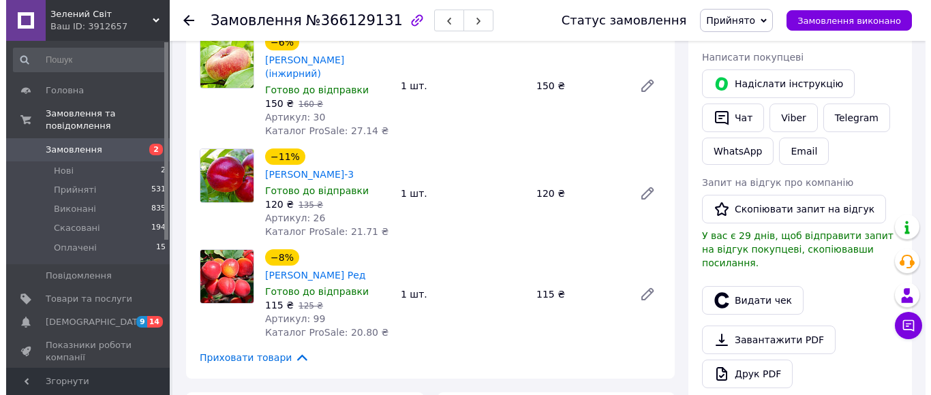
scroll to position [354, 0]
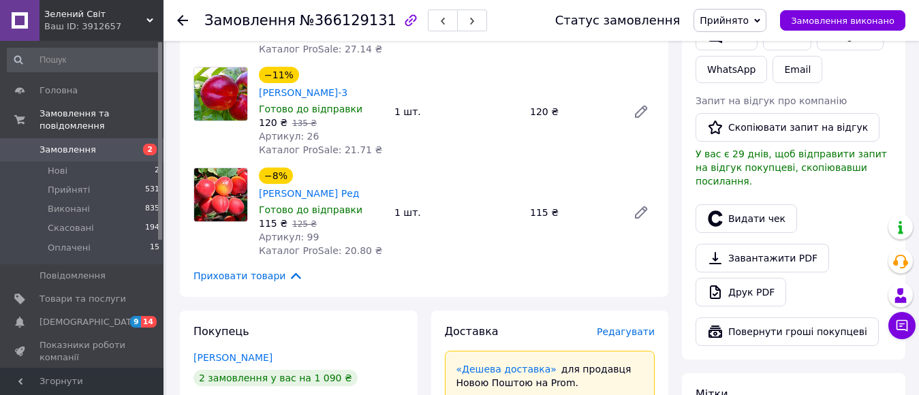
click at [621, 326] on span "Редагувати" at bounding box center [626, 331] width 58 height 11
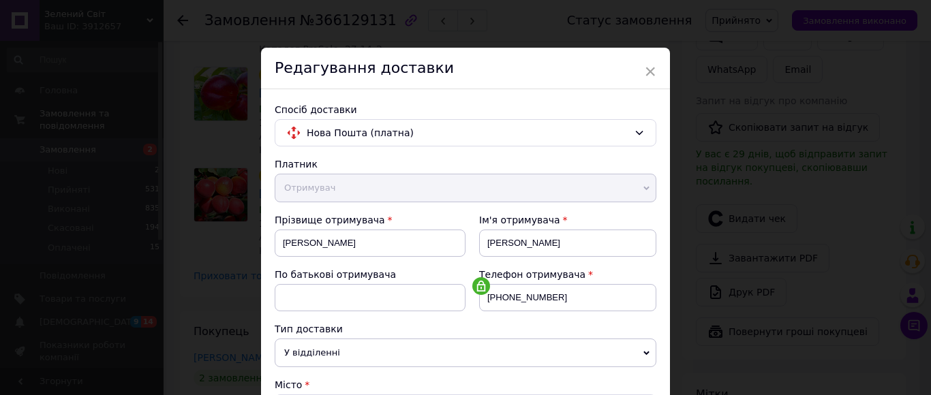
click at [585, 315] on div "Телефон отримувача [PHONE_NUMBER]" at bounding box center [560, 295] width 191 height 55
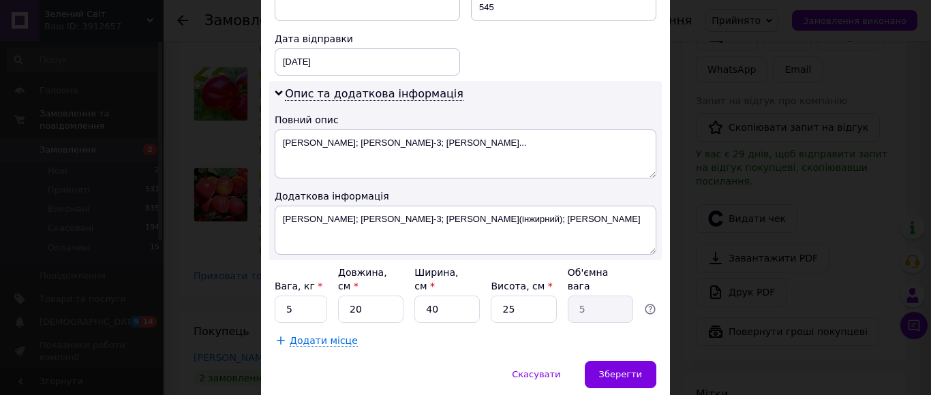
scroll to position [662, 0]
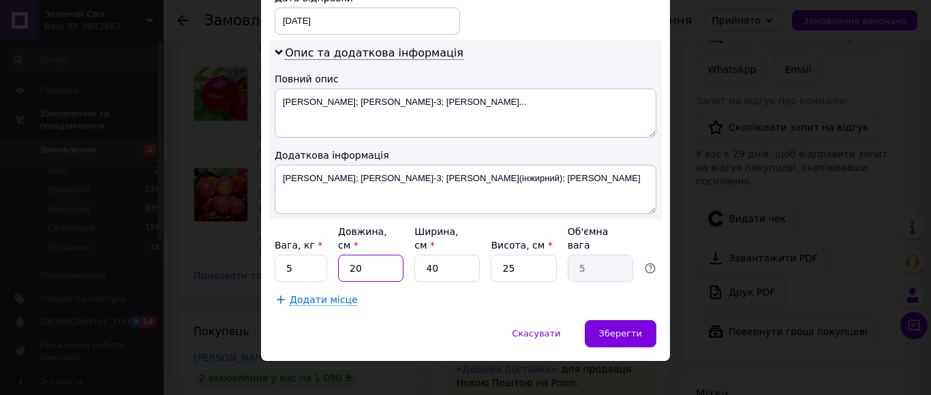
click at [350, 255] on input "20" at bounding box center [370, 268] width 65 height 27
type input "1"
type input "0.25"
type input "13"
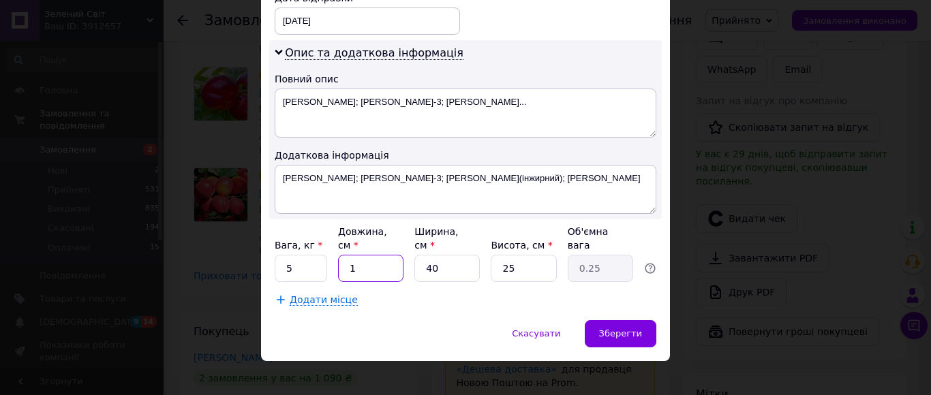
type input "3.25"
type input "139"
type input "34.75"
type input "139"
click at [417, 255] on input "40" at bounding box center [446, 268] width 65 height 27
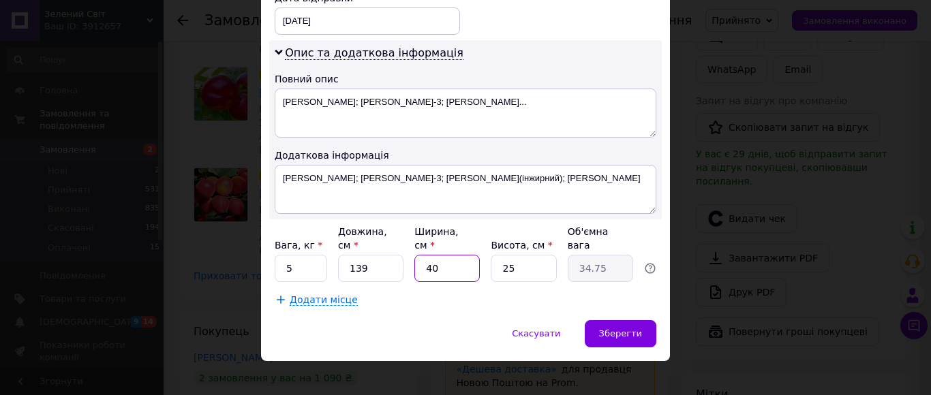
click at [417, 255] on input "40" at bounding box center [446, 268] width 65 height 27
type input "1"
type input "0.87"
type input "15"
type input "13.03"
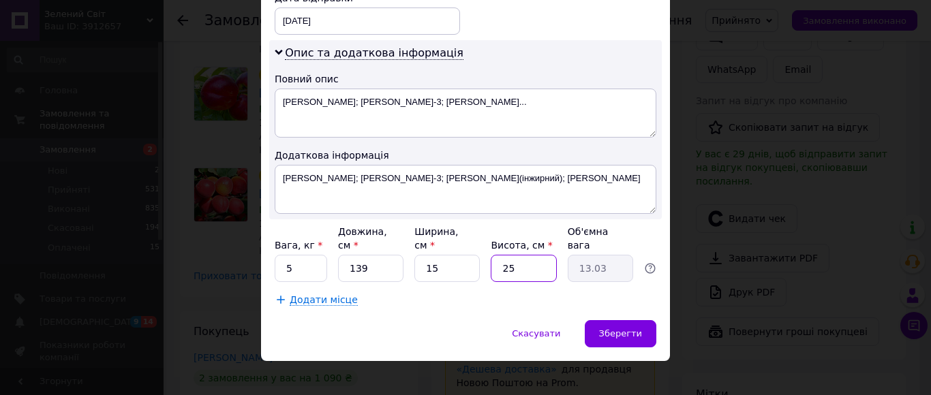
click at [504, 255] on input "25" at bounding box center [523, 268] width 65 height 27
click at [504, 255] on input "215" at bounding box center [523, 268] width 65 height 27
click at [599, 320] on div "Зберегти" at bounding box center [621, 333] width 72 height 27
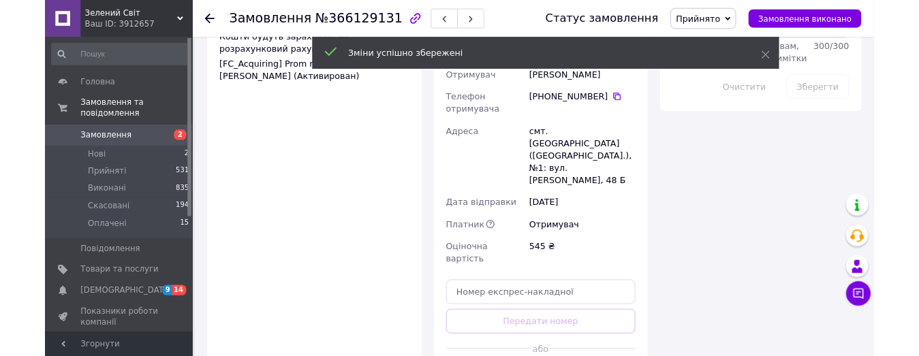
scroll to position [927, 0]
